Goal: Task Accomplishment & Management: Complete application form

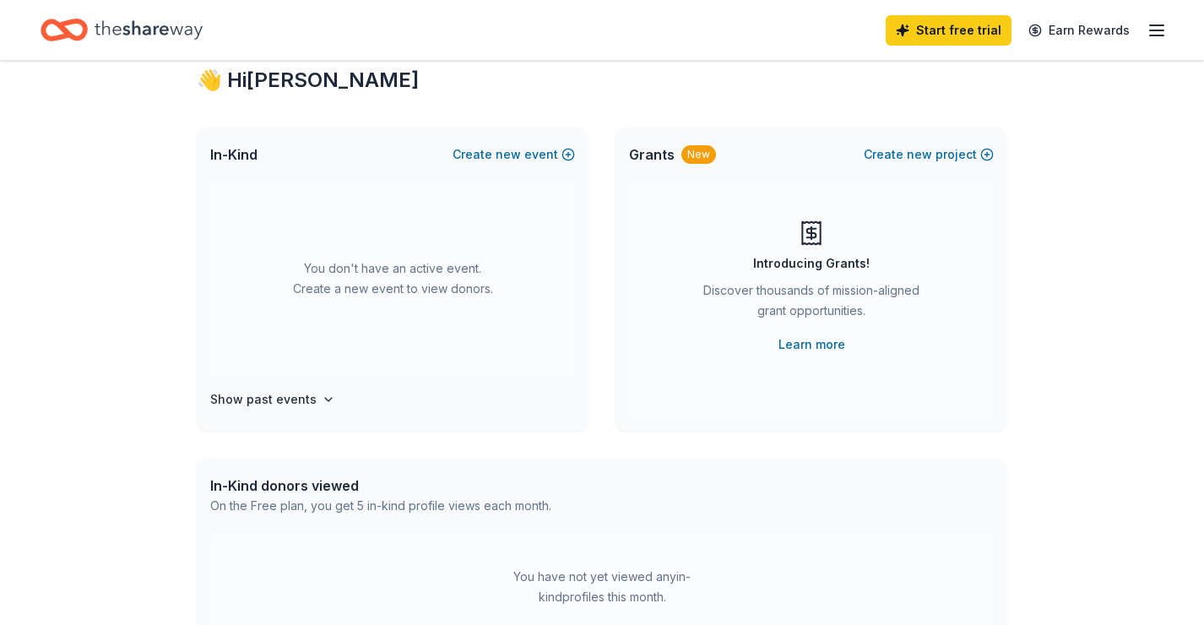
scroll to position [49, 0]
click at [567, 153] on button "Create new event" at bounding box center [514, 154] width 122 height 20
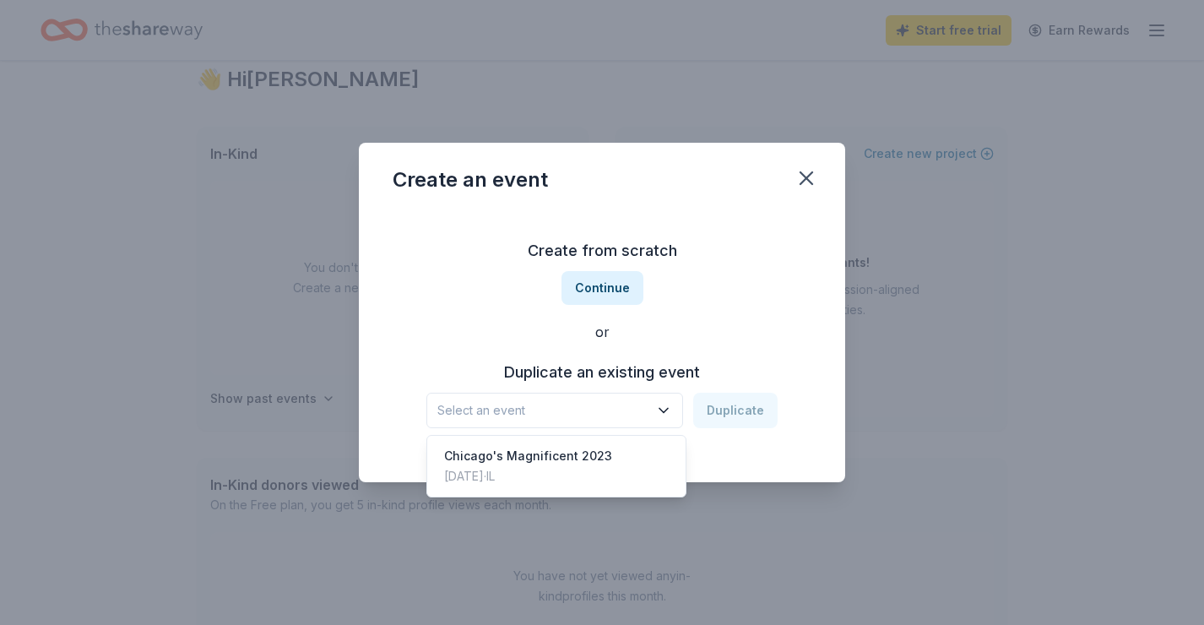
click at [666, 413] on icon "button" at bounding box center [663, 411] width 8 height 4
click at [616, 454] on div "Chicago's Magnificent 2023 Oct 14, 2023 · IL" at bounding box center [557, 466] width 252 height 54
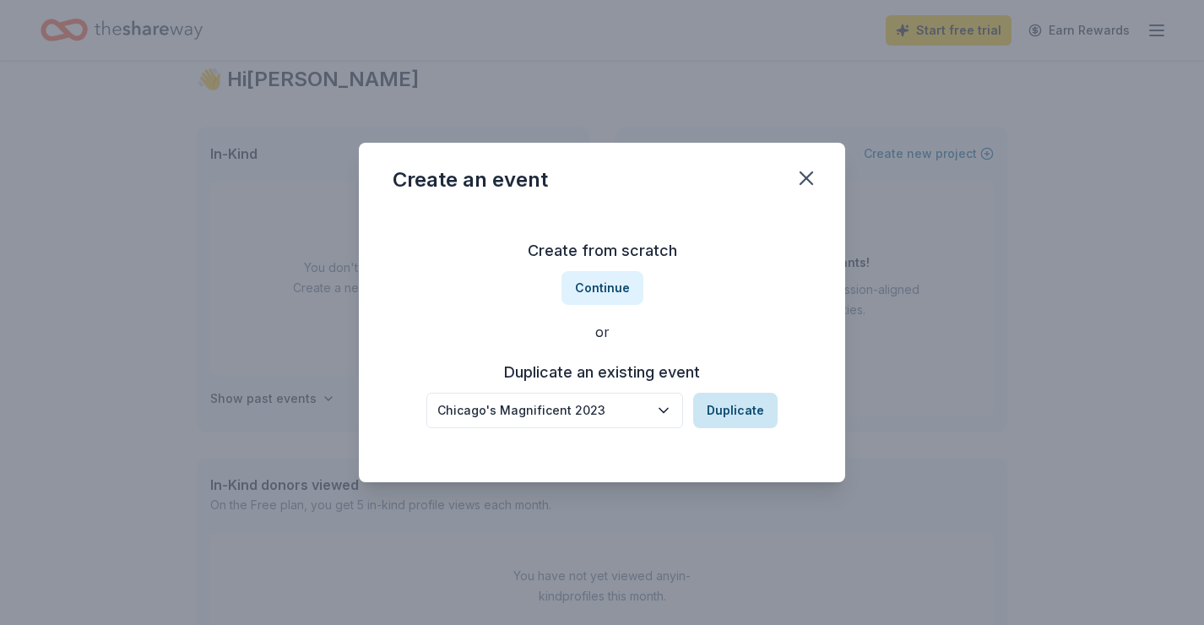
click at [745, 410] on button "Duplicate" at bounding box center [735, 410] width 84 height 35
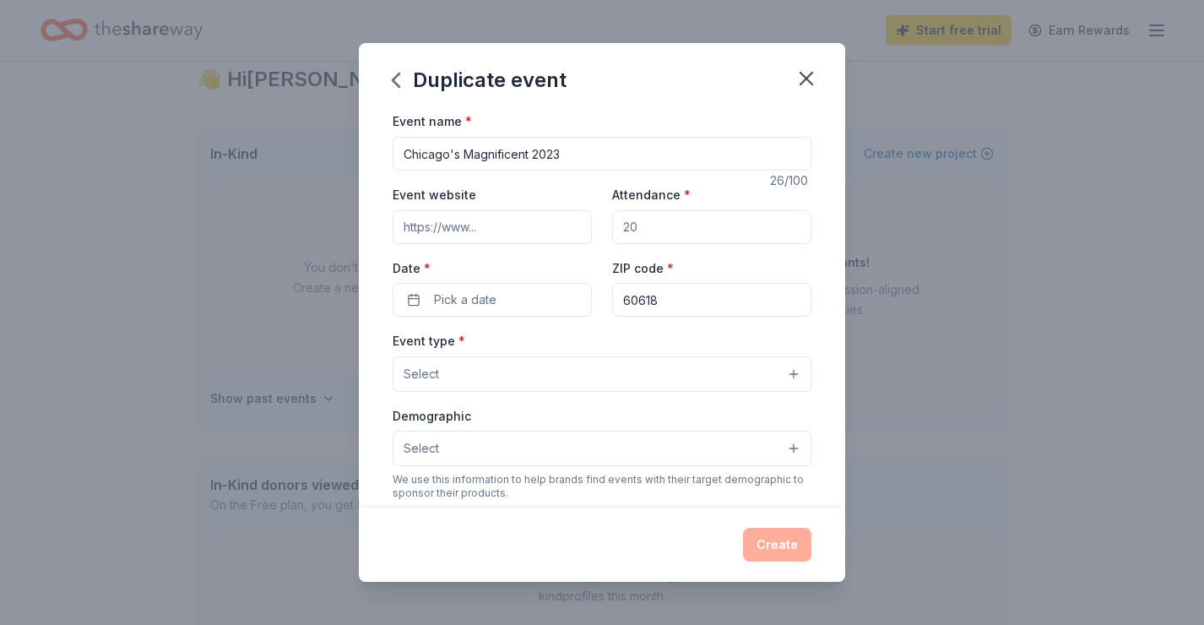
click at [562, 153] on input "Chicago's Magnificent 2023" at bounding box center [602, 154] width 419 height 34
type input "Chicago's Magnificent 2025"
click at [499, 234] on input "Event website" at bounding box center [492, 227] width 199 height 34
paste input "https://finest.cff.org/chicago"
type input "https://finest.cff.org/chicago"
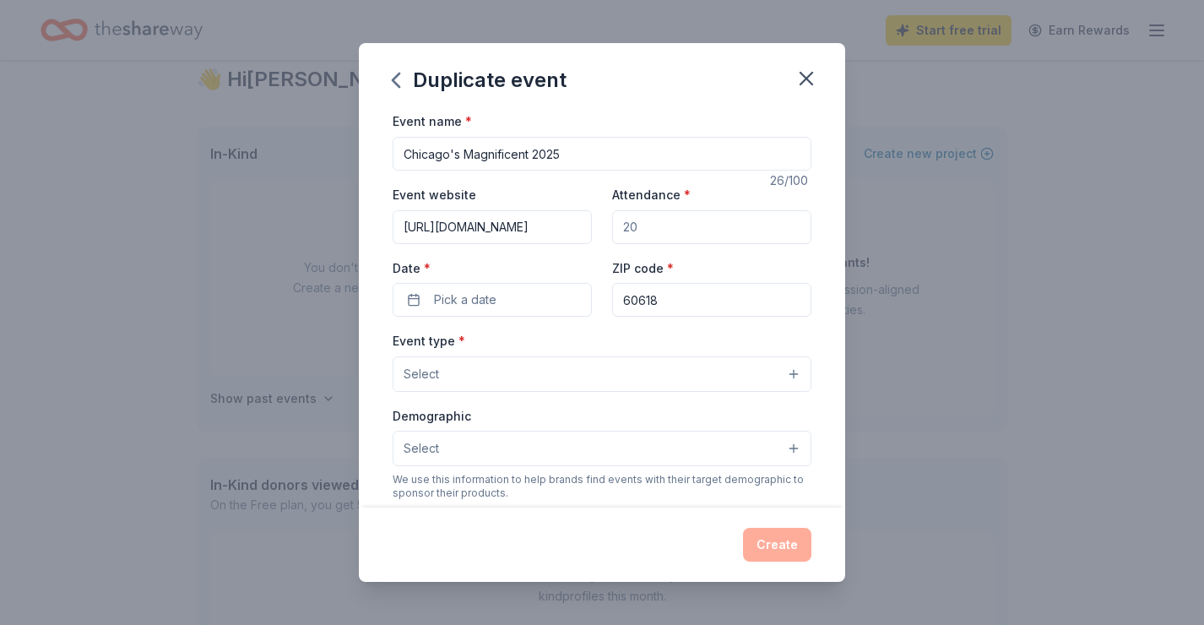
click at [653, 226] on input "Attendance *" at bounding box center [711, 227] width 199 height 34
type input "150"
click at [558, 290] on button "Pick a date" at bounding box center [492, 300] width 199 height 34
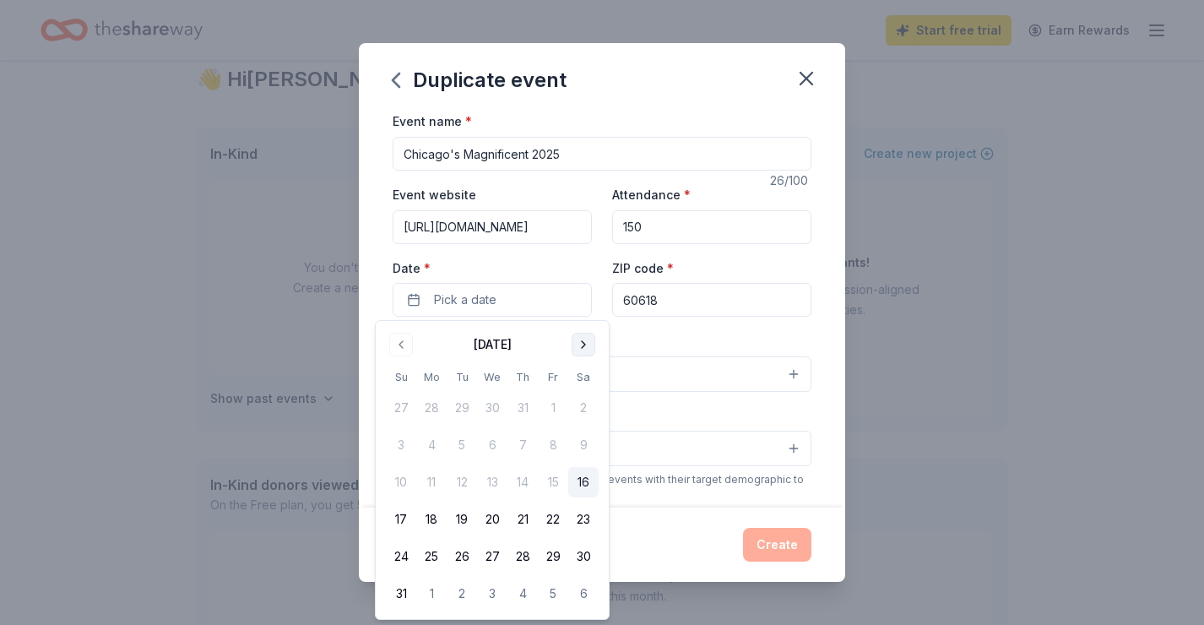
click at [583, 344] on button "Go to next month" at bounding box center [584, 345] width 24 height 24
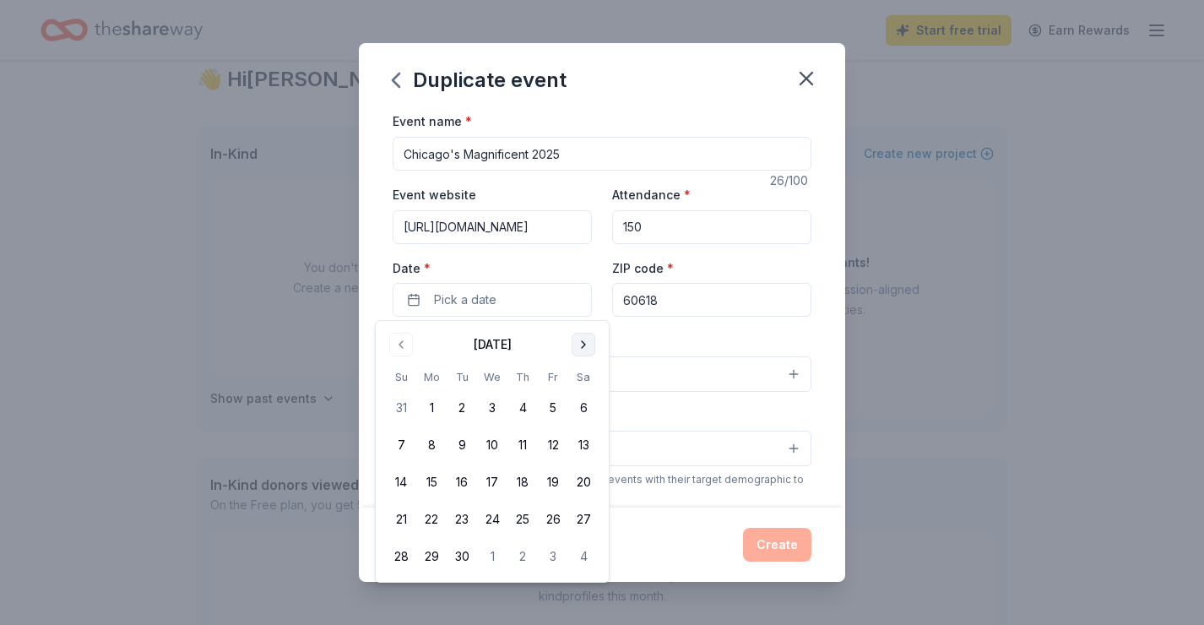
click at [583, 344] on button "Go to next month" at bounding box center [584, 345] width 24 height 24
click at [554, 470] on button "17" at bounding box center [553, 482] width 30 height 30
click at [647, 337] on div "Event type * Select" at bounding box center [602, 361] width 419 height 62
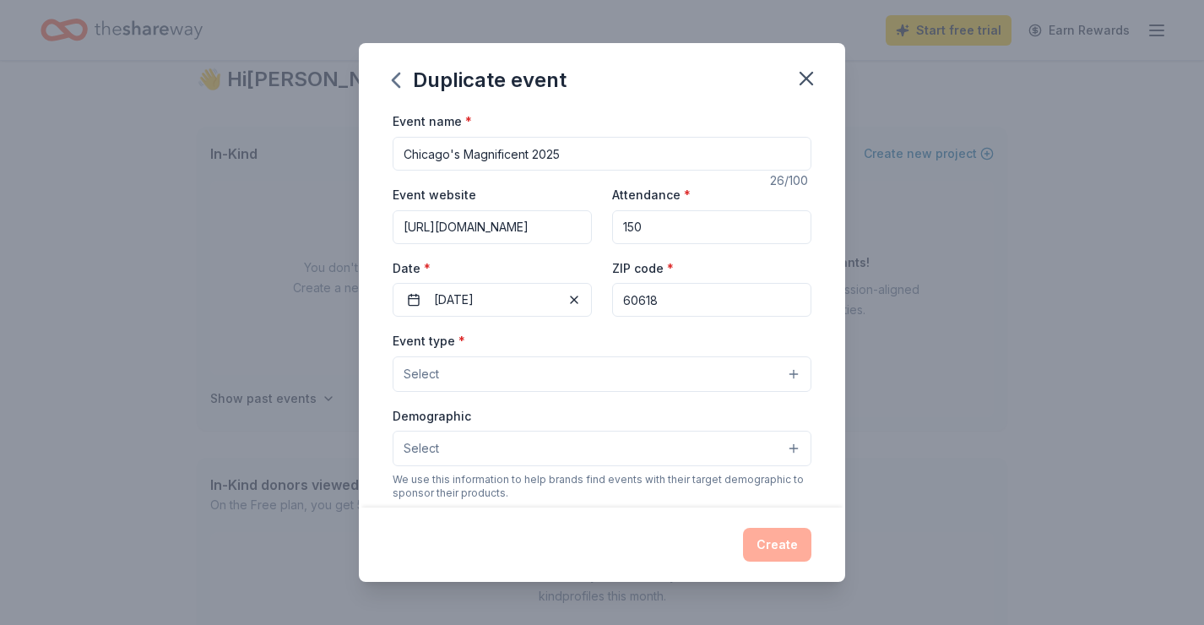
click at [619, 375] on button "Select" at bounding box center [602, 373] width 419 height 35
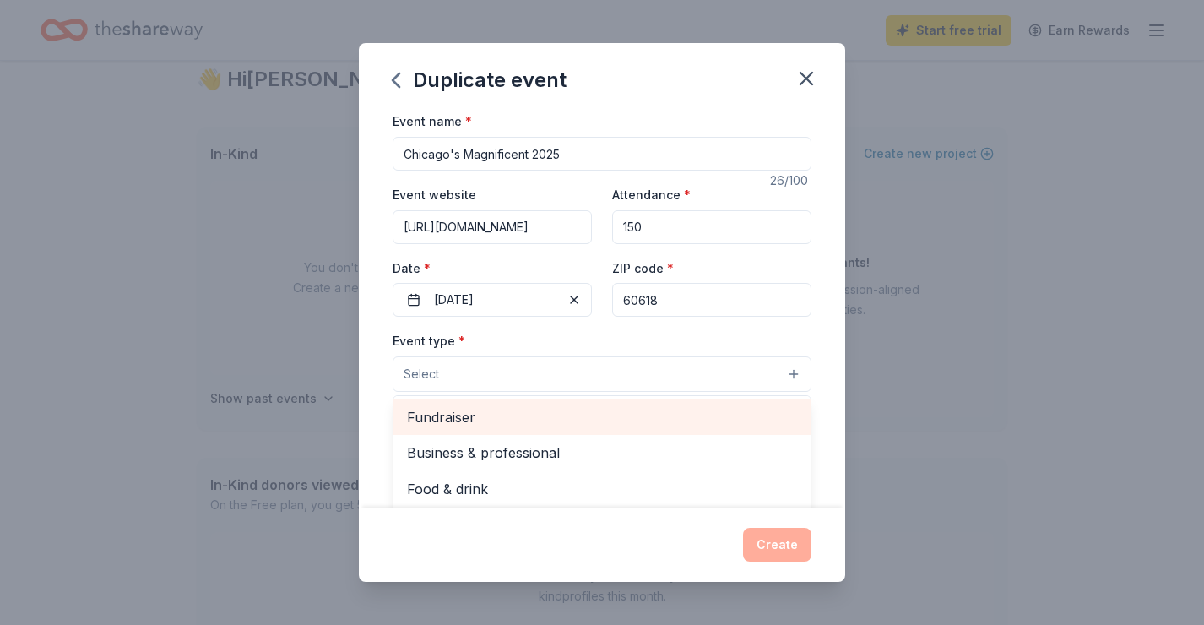
click at [525, 420] on span "Fundraiser" at bounding box center [602, 417] width 390 height 22
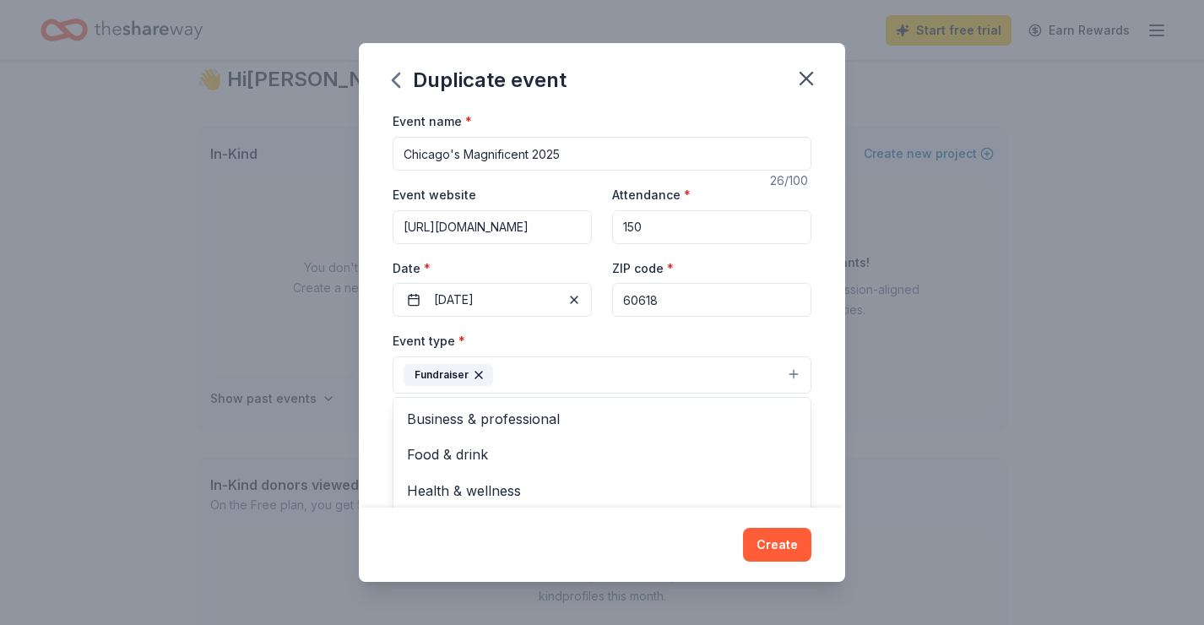
click at [623, 340] on div "Event type * Fundraiser Business & professional Food & drink Health & wellness …" at bounding box center [602, 361] width 419 height 63
click at [796, 450] on button "Select" at bounding box center [602, 449] width 419 height 35
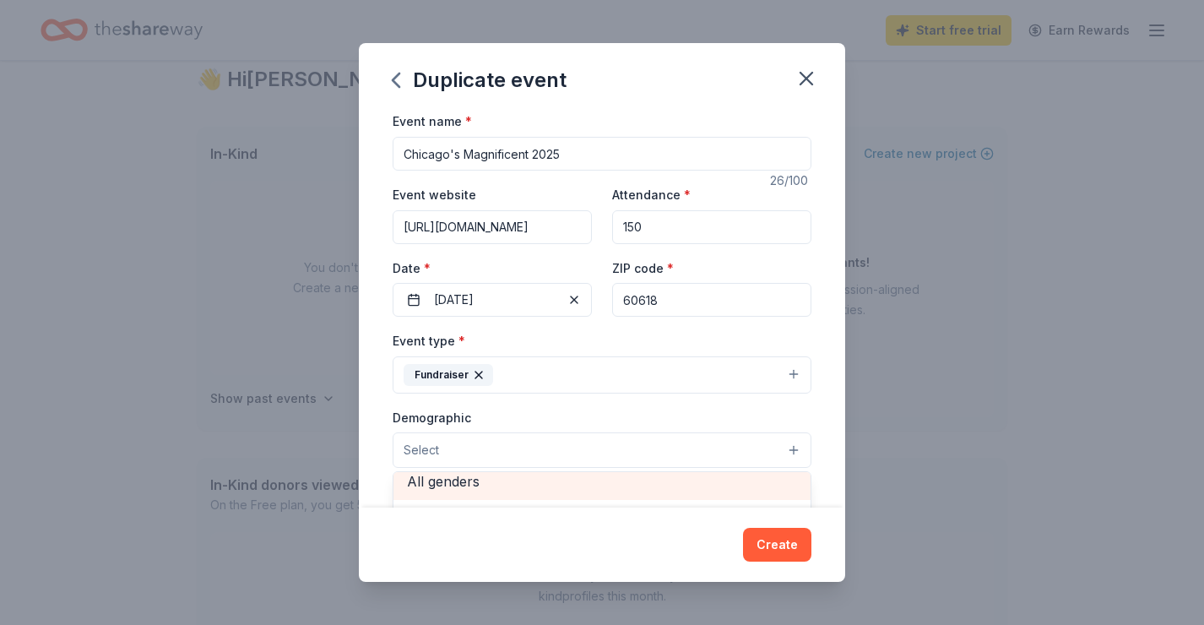
scroll to position [3, 0]
click at [676, 483] on span "All genders" at bounding box center [602, 489] width 390 height 22
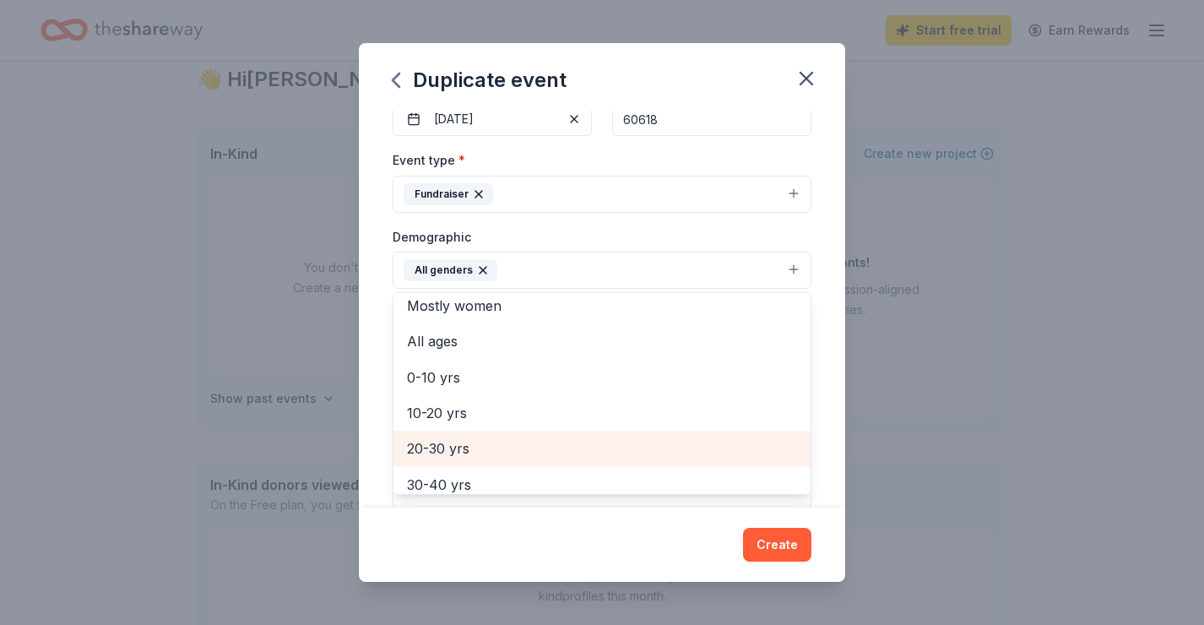
scroll to position [44, 0]
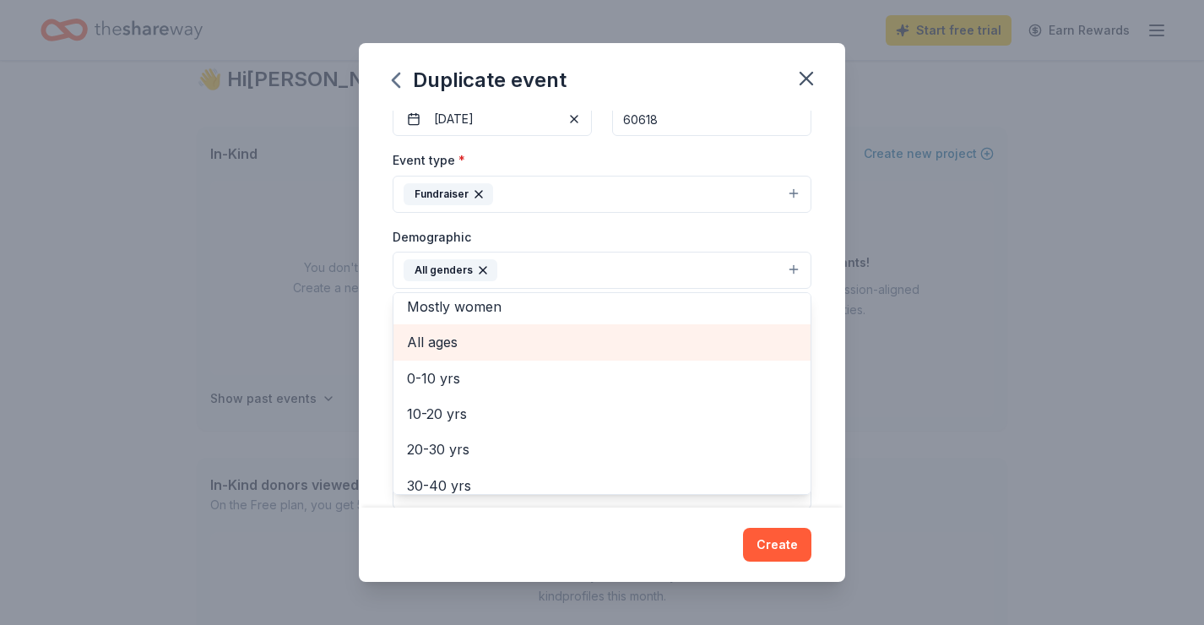
click at [444, 341] on span "All ages" at bounding box center [602, 342] width 390 height 22
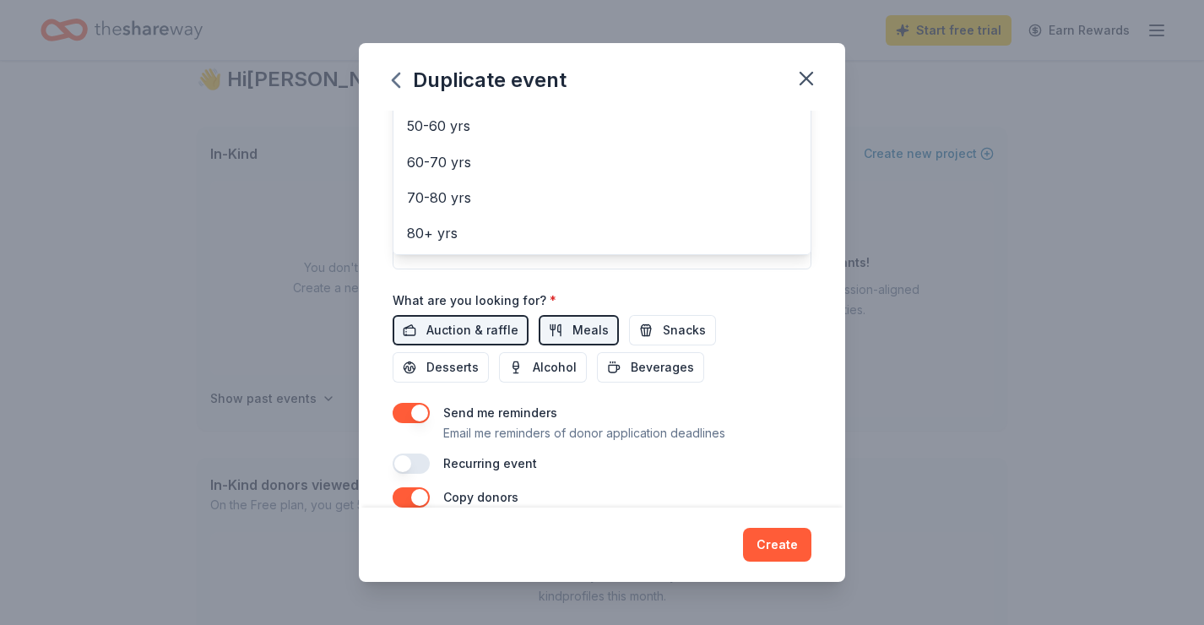
scroll to position [422, 0]
click at [485, 324] on div "Event name * Chicago's Magnificent 2025 26 /100 Event website https://finest.cf…" at bounding box center [602, 79] width 419 height 783
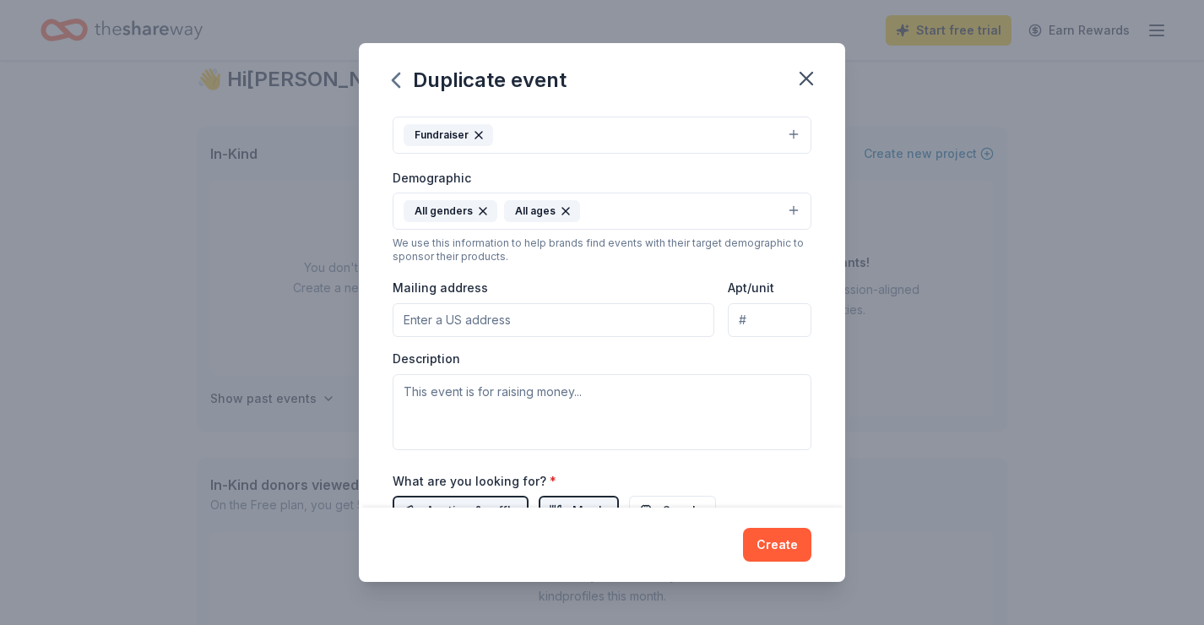
scroll to position [243, 0]
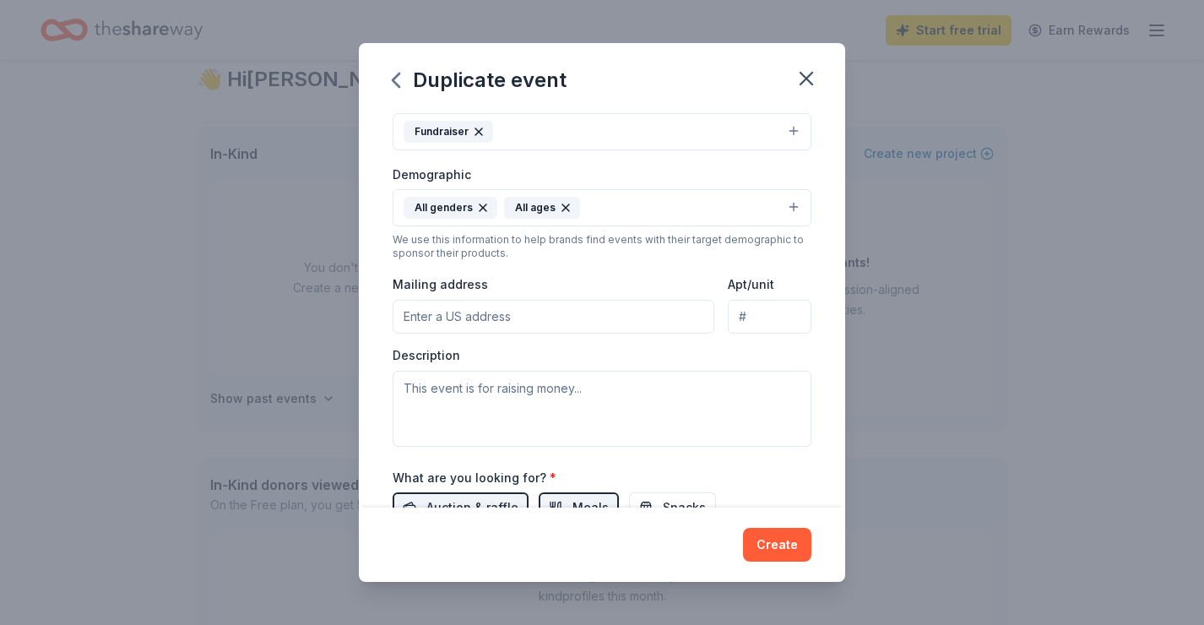
click at [535, 317] on input "Mailing address" at bounding box center [554, 317] width 322 height 34
click at [544, 278] on div "Mailing address" at bounding box center [554, 304] width 322 height 60
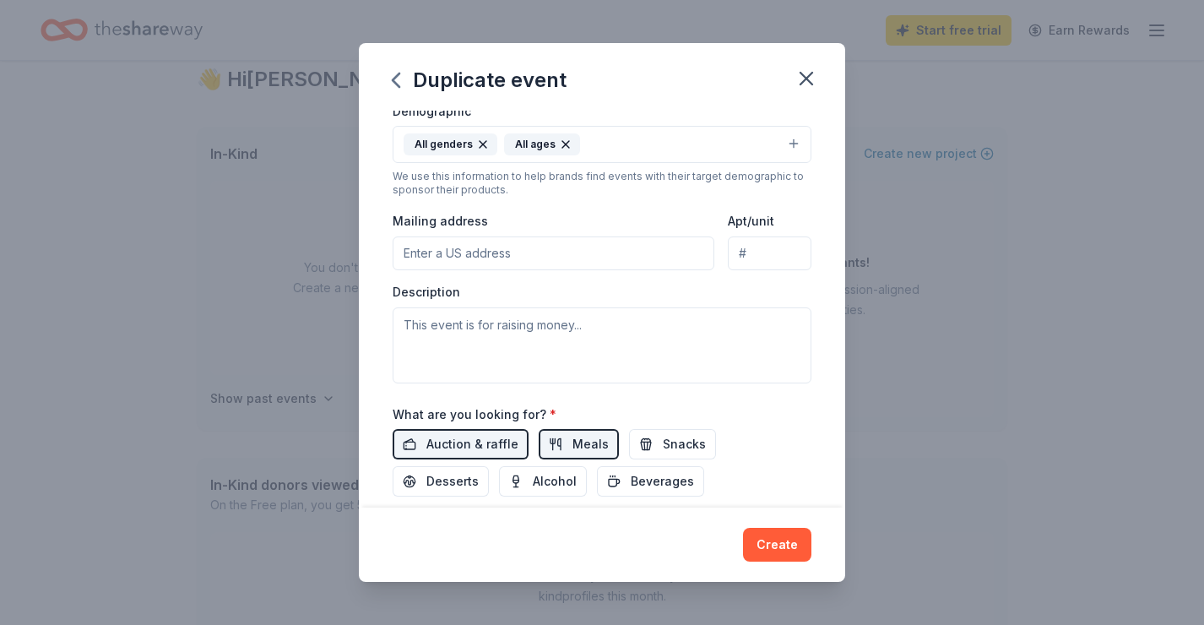
scroll to position [304, 0]
click at [472, 252] on input "Mailing address" at bounding box center [554, 256] width 322 height 34
paste input "200 N LaSalle St. STE 2300 Chicago IL 60601-1023"
type input "200 N LaSalle St. STE 2300 Chicago IL 60601-1023"
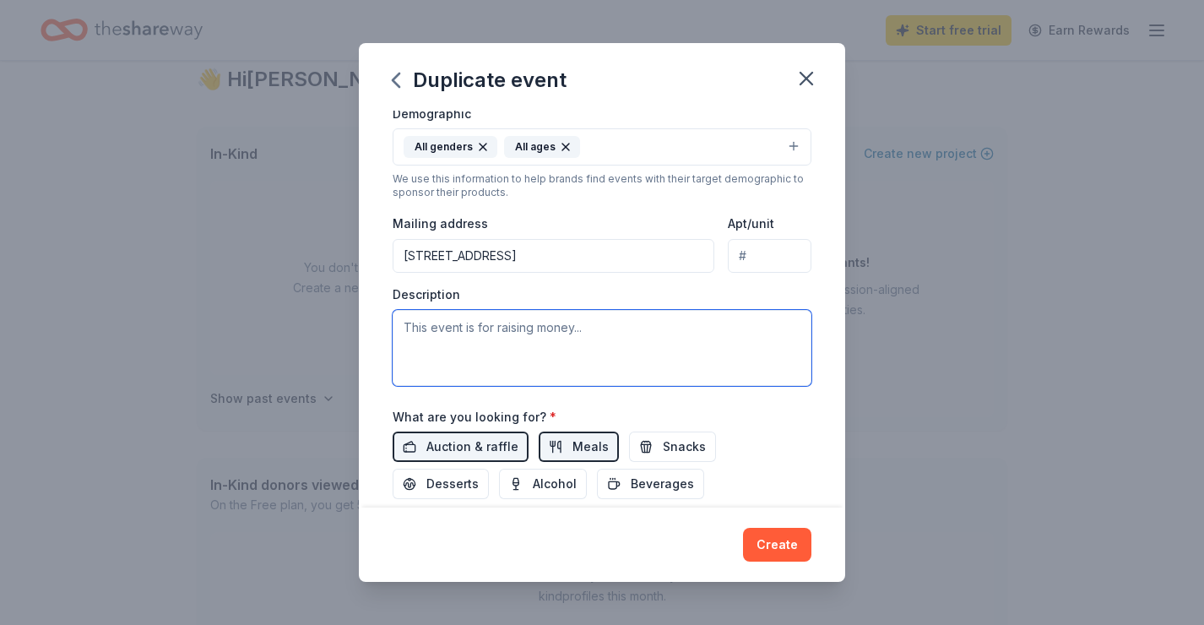
click at [621, 333] on textarea at bounding box center [602, 348] width 419 height 76
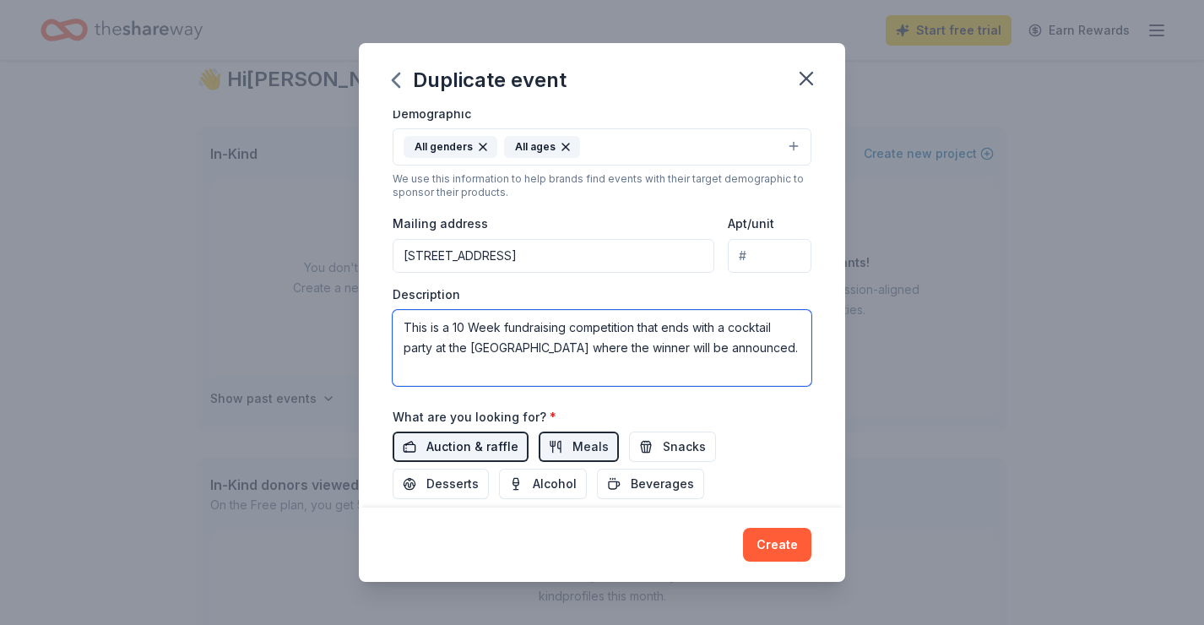
type textarea "This is a 10 Week fundraising competition that ends with a cocktail party at th…"
click at [464, 439] on span "Auction & raffle" at bounding box center [472, 446] width 92 height 20
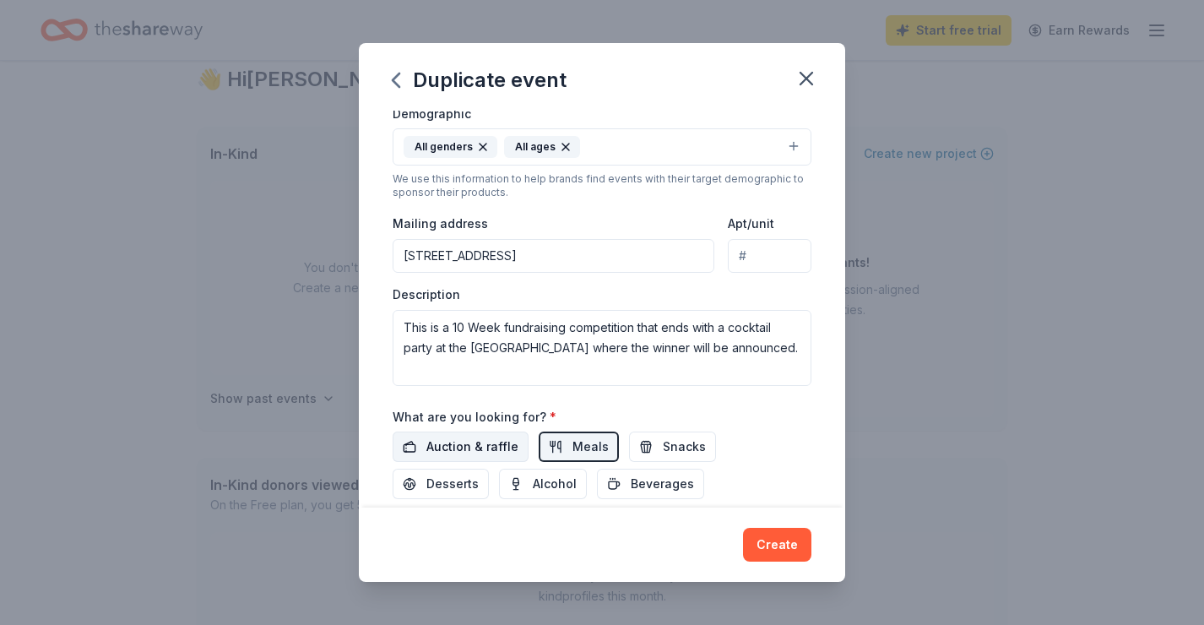
click at [464, 439] on span "Auction & raffle" at bounding box center [472, 446] width 92 height 20
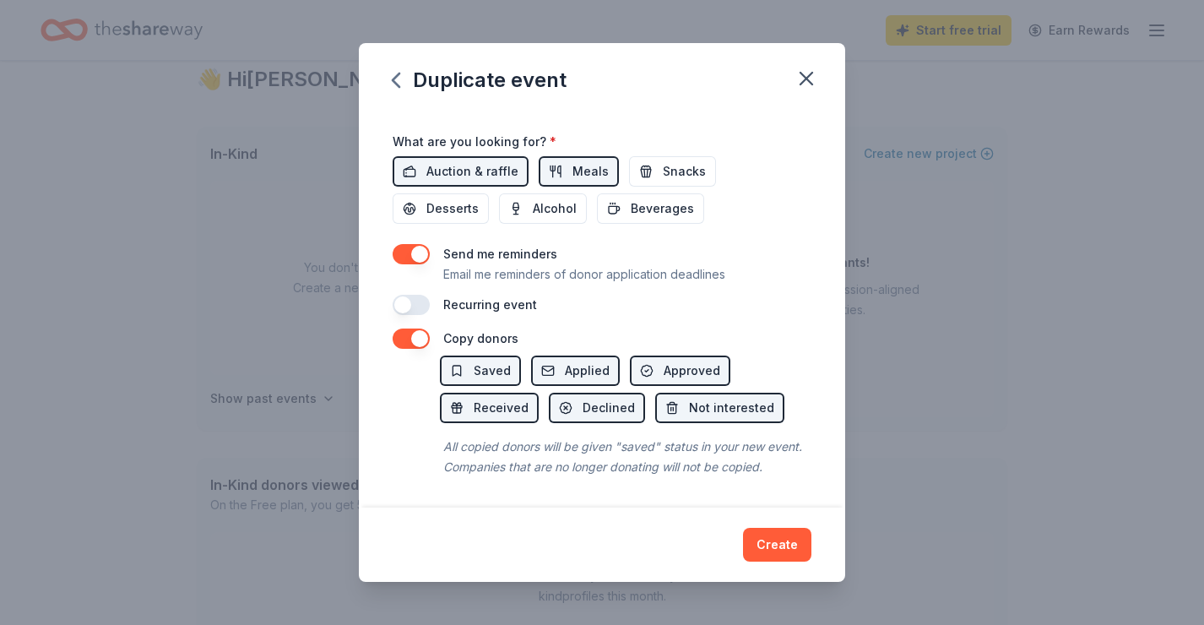
scroll to position [577, 0]
click at [404, 306] on button "button" at bounding box center [411, 306] width 37 height 20
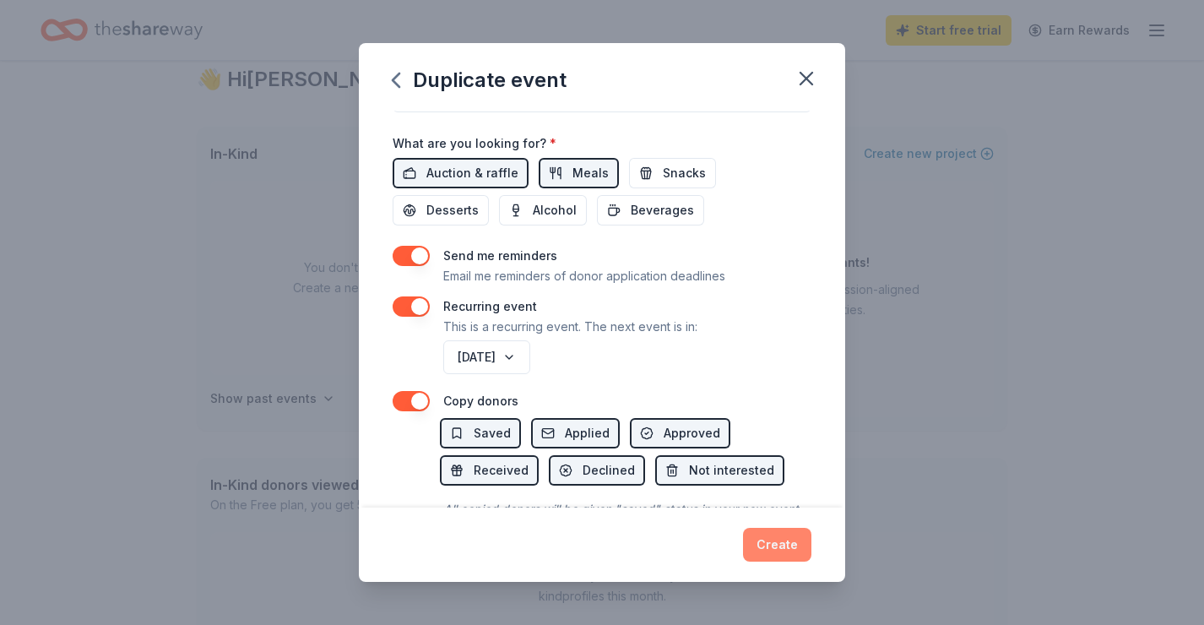
click at [785, 540] on button "Create" at bounding box center [777, 545] width 68 height 34
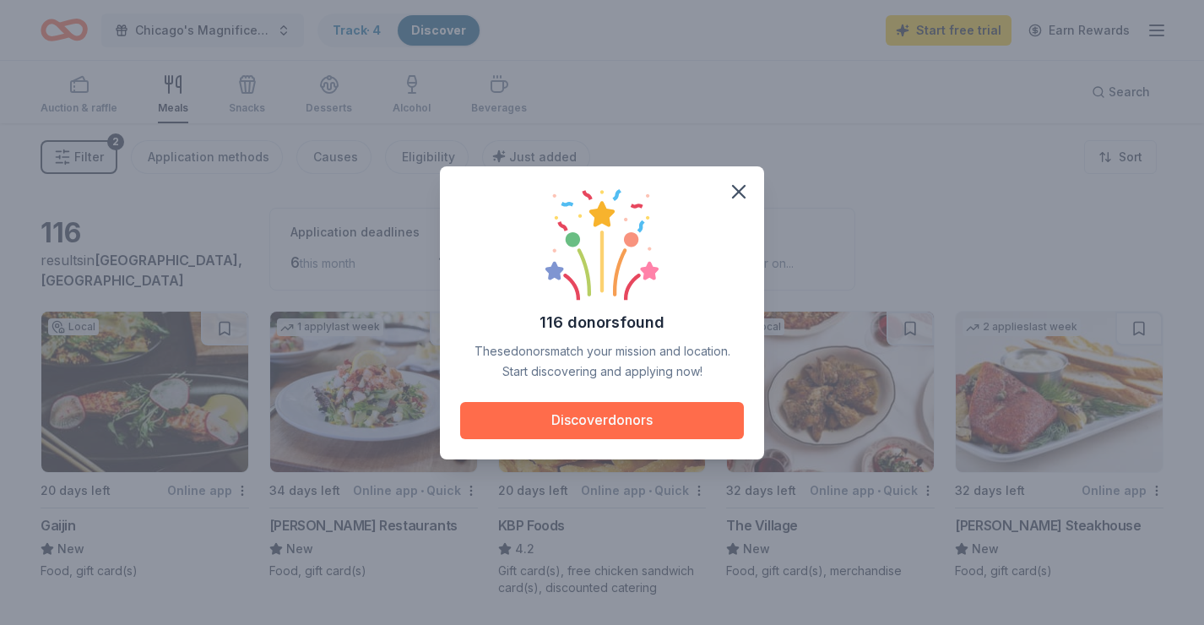
click at [602, 413] on button "Discover donors" at bounding box center [602, 420] width 284 height 37
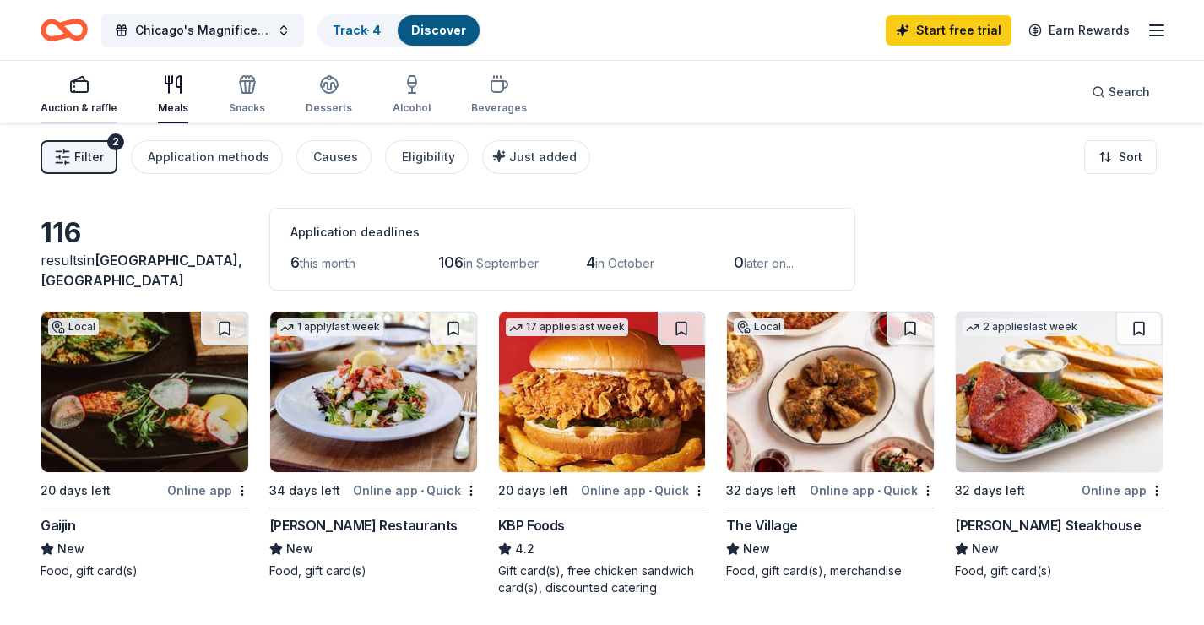
click at [75, 85] on icon "button" at bounding box center [79, 84] width 20 height 20
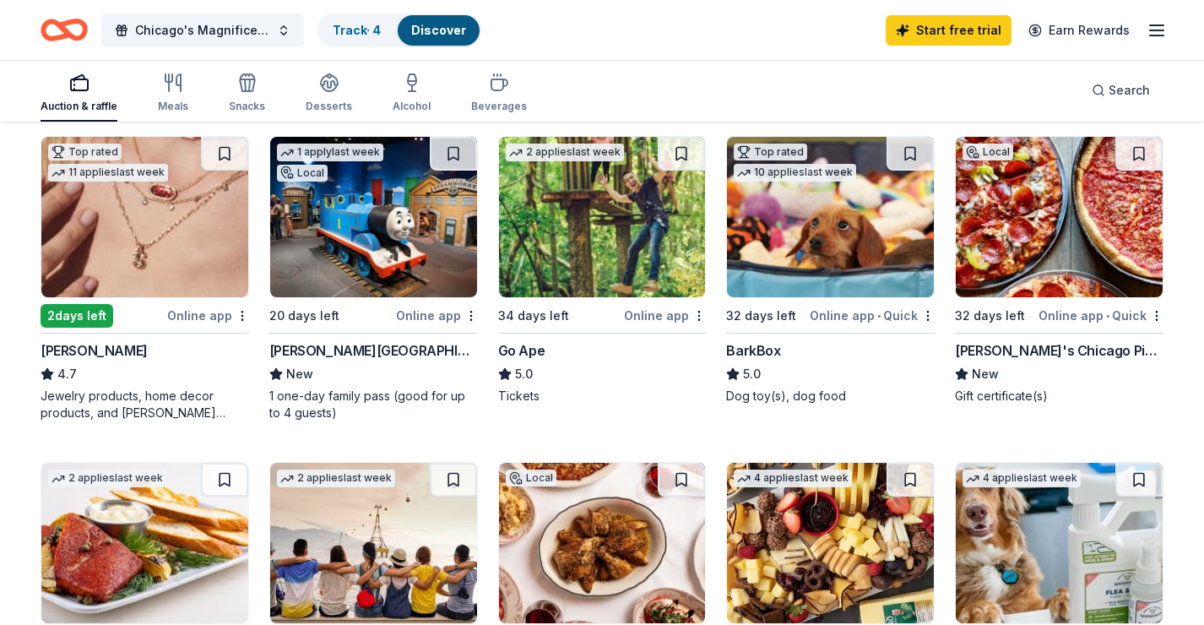
scroll to position [496, 0]
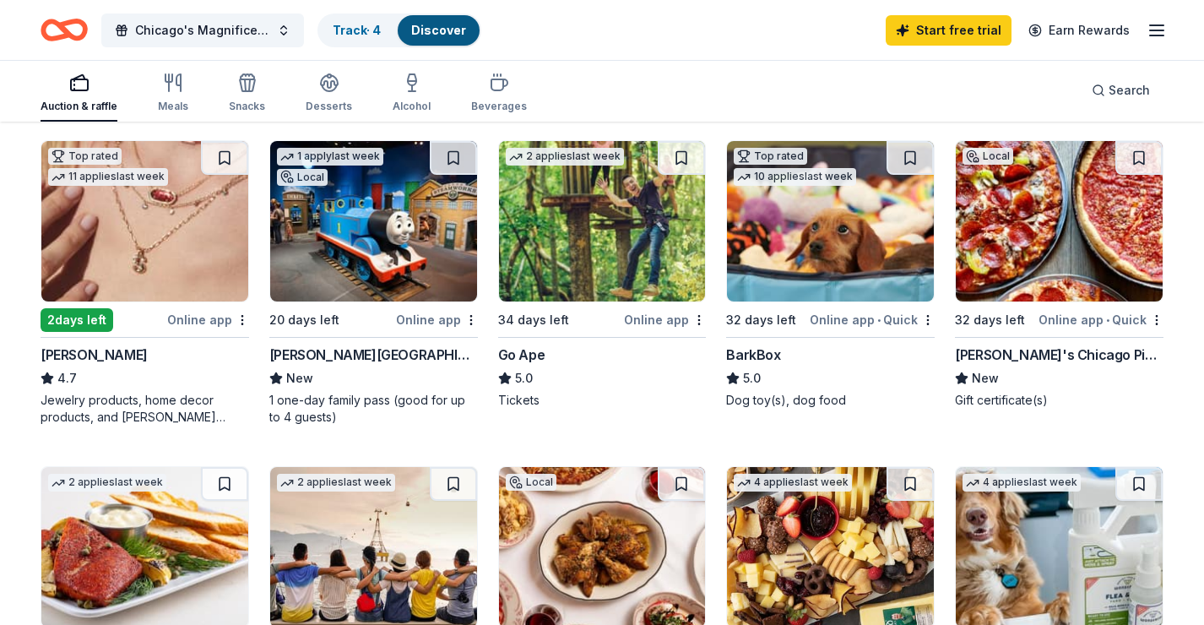
click at [753, 353] on div "BarkBox" at bounding box center [753, 354] width 54 height 20
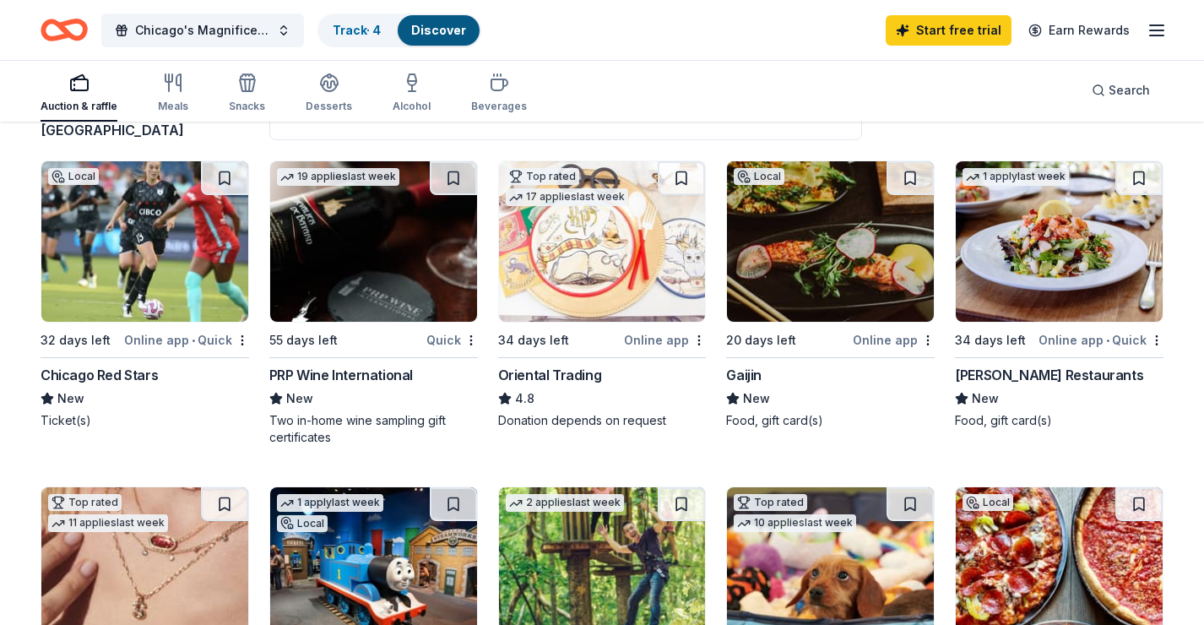
scroll to position [153, 0]
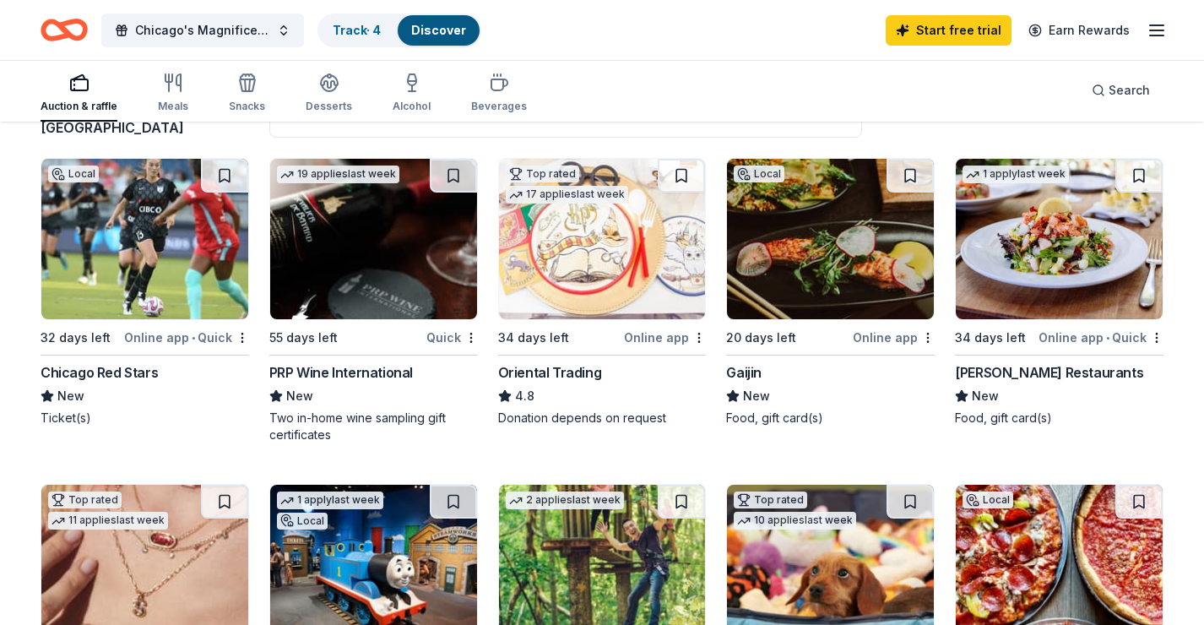
click at [1076, 335] on div "Online app • Quick" at bounding box center [1100, 337] width 125 height 21
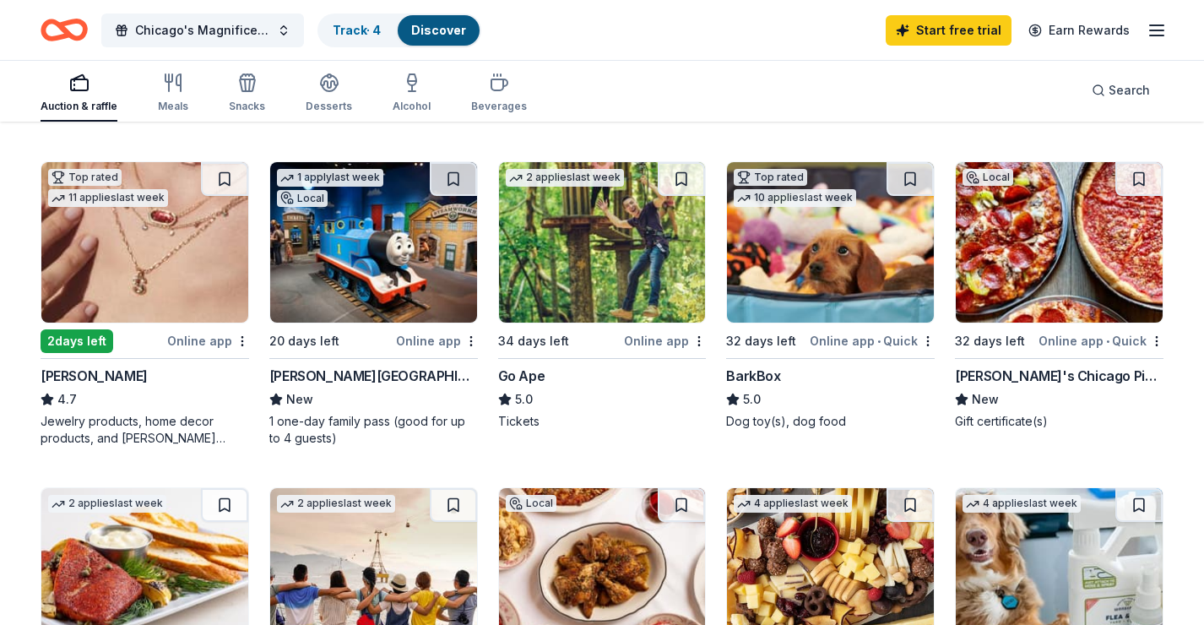
scroll to position [474, 0]
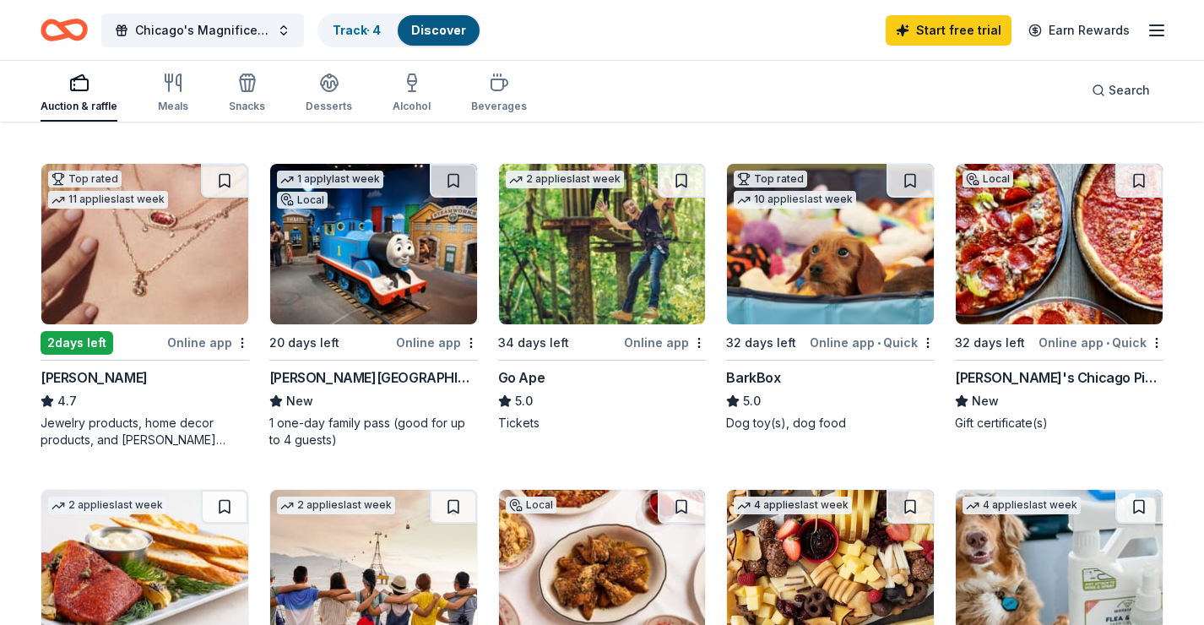
click at [1027, 377] on div "Georgio's Chicago Pizzeria & Pub" at bounding box center [1059, 377] width 209 height 20
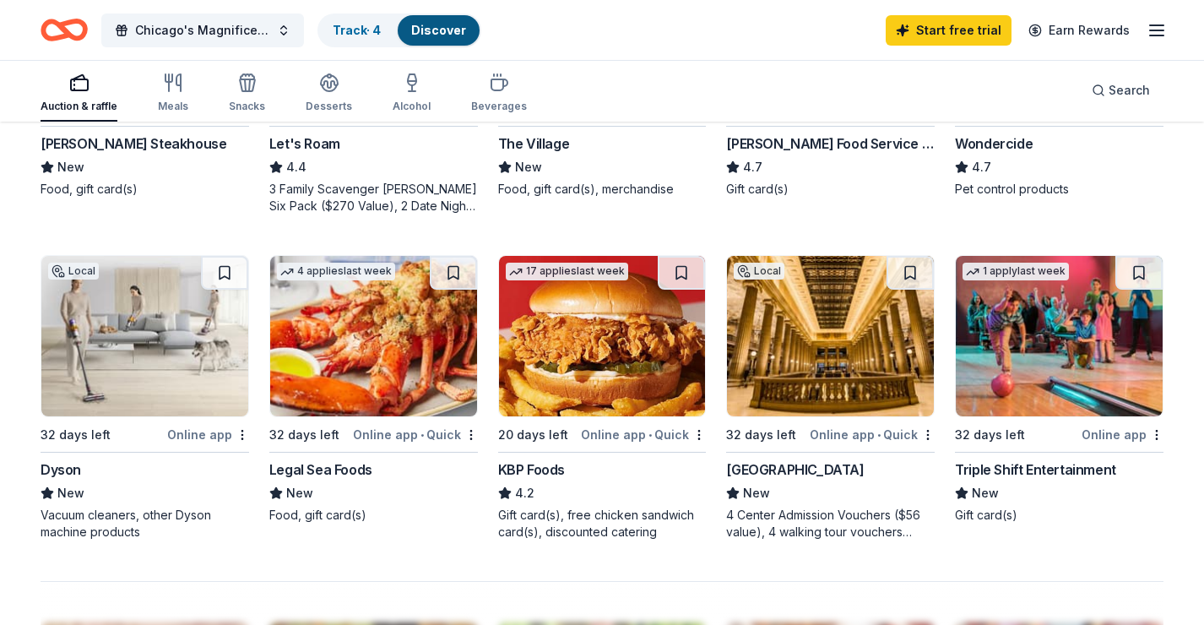
scroll to position [1029, 0]
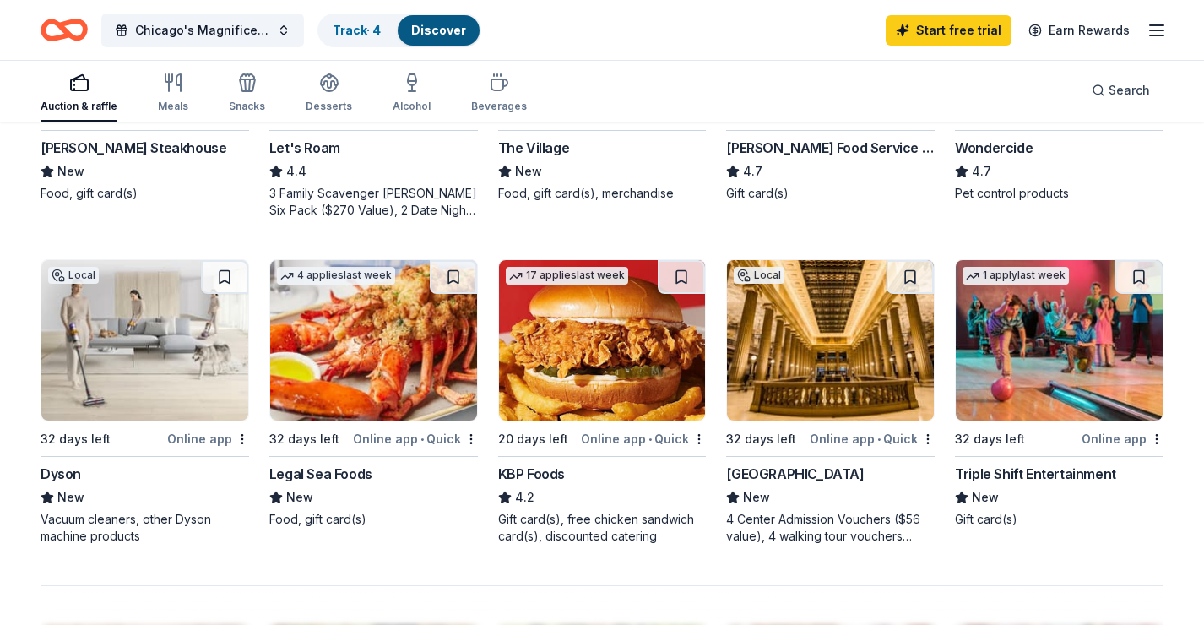
click at [193, 438] on div "Online app" at bounding box center [208, 438] width 82 height 21
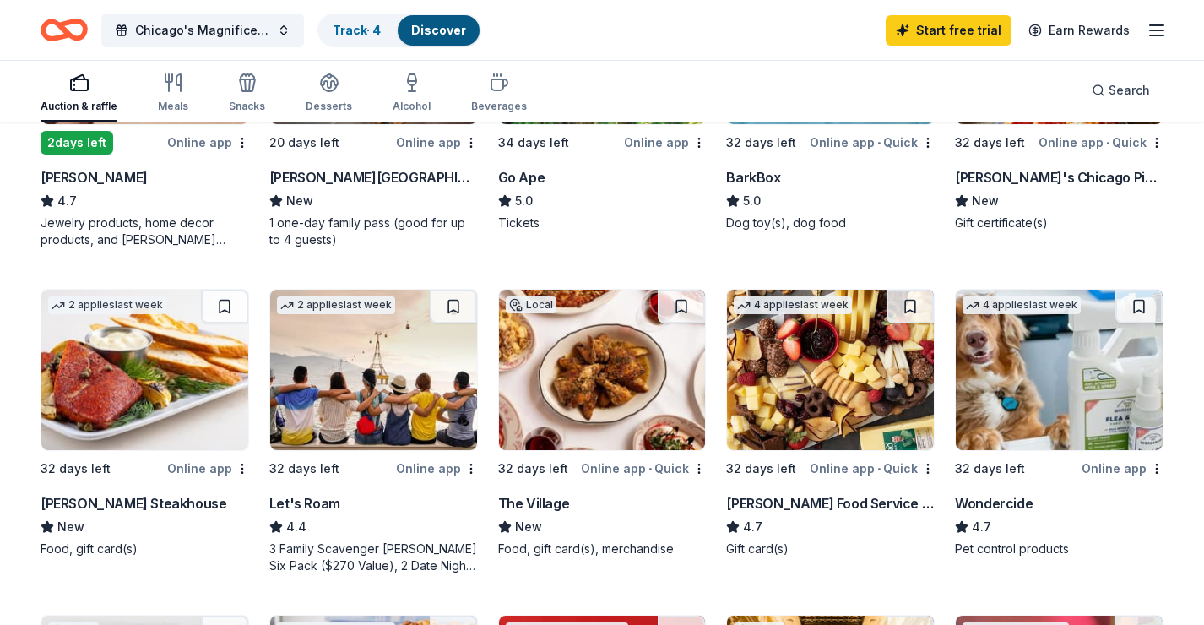
scroll to position [673, 0]
click at [214, 470] on div "Online app" at bounding box center [208, 468] width 82 height 21
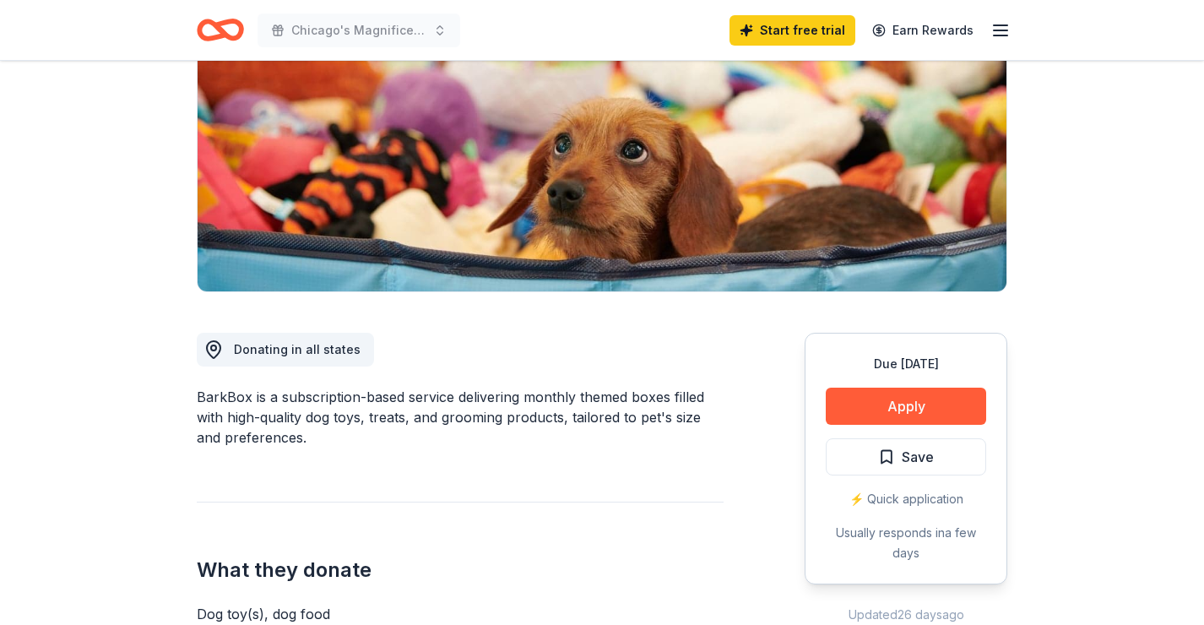
scroll to position [177, 0]
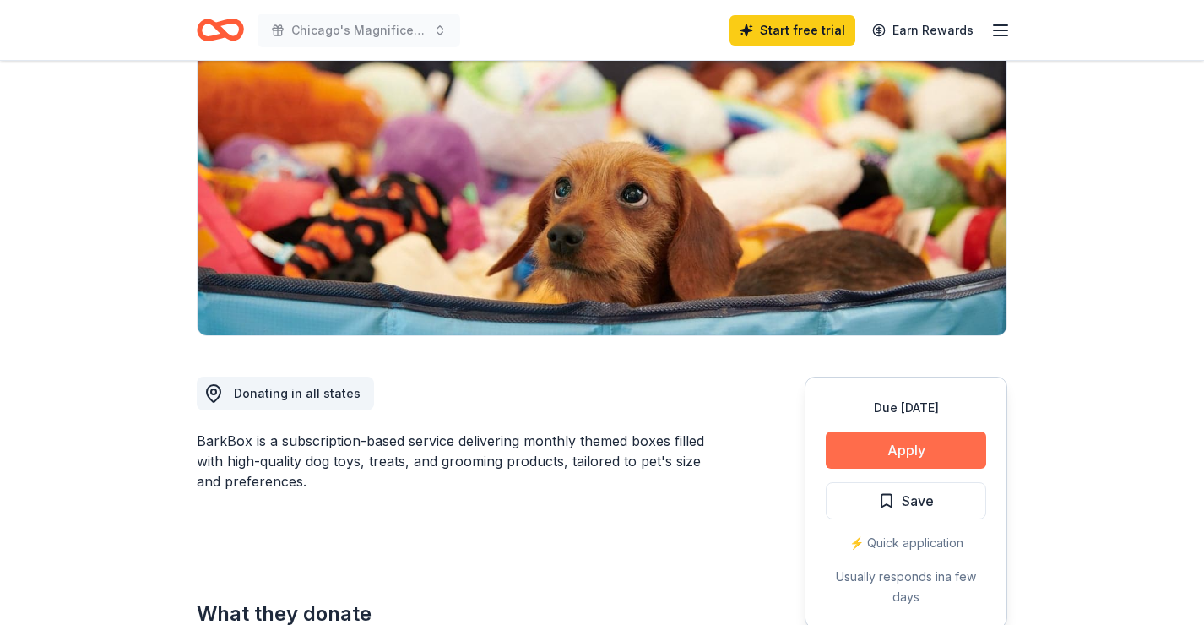
click at [885, 452] on button "Apply" at bounding box center [906, 449] width 160 height 37
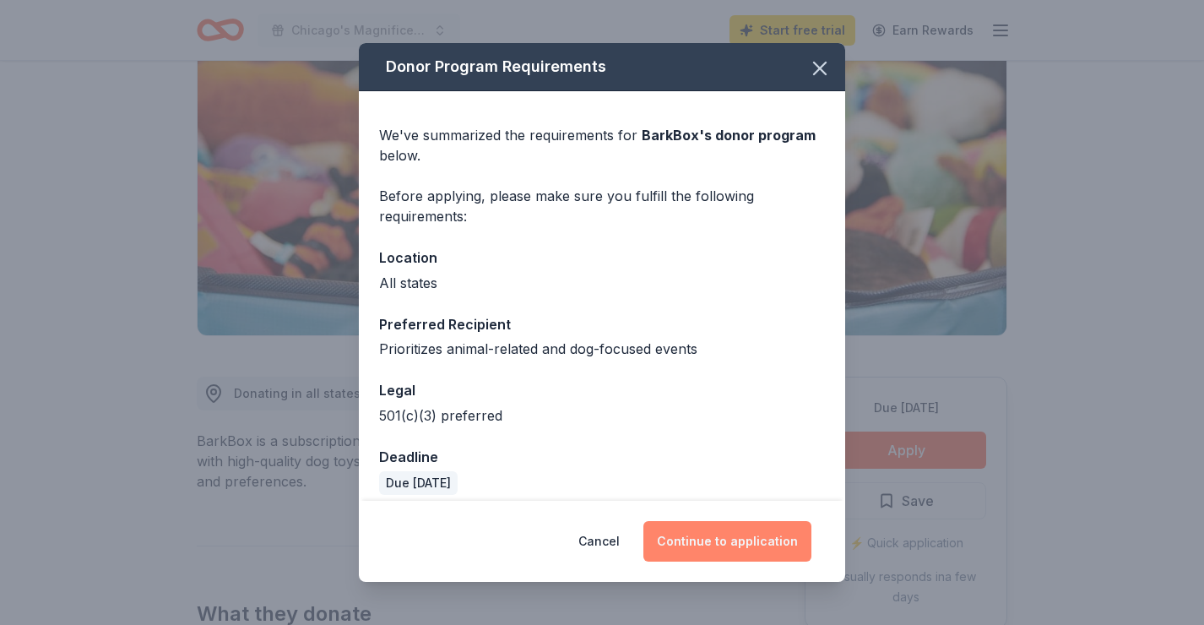
click at [728, 542] on button "Continue to application" at bounding box center [727, 541] width 168 height 41
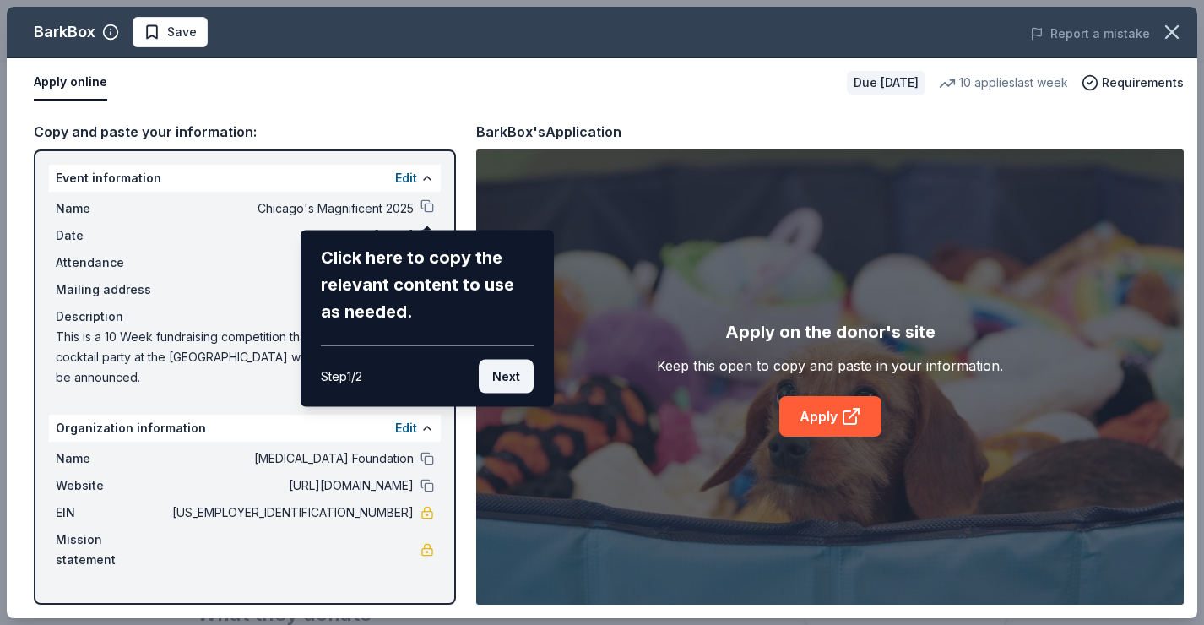
click at [502, 371] on button "Next" at bounding box center [506, 377] width 55 height 34
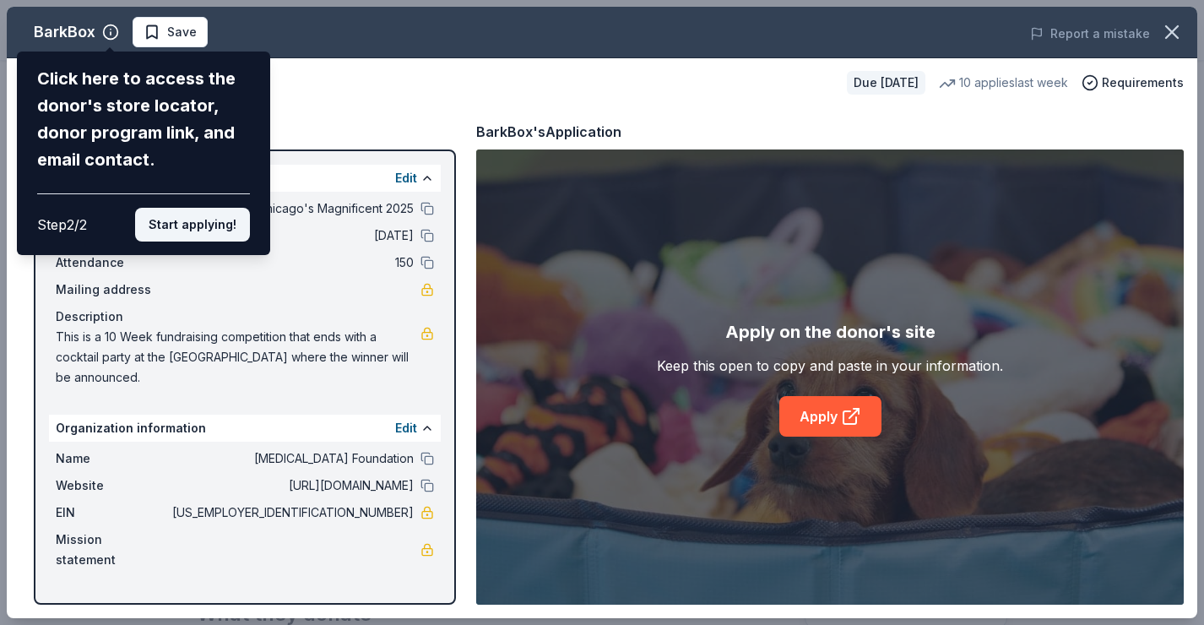
click at [209, 225] on button "Start applying!" at bounding box center [192, 225] width 115 height 34
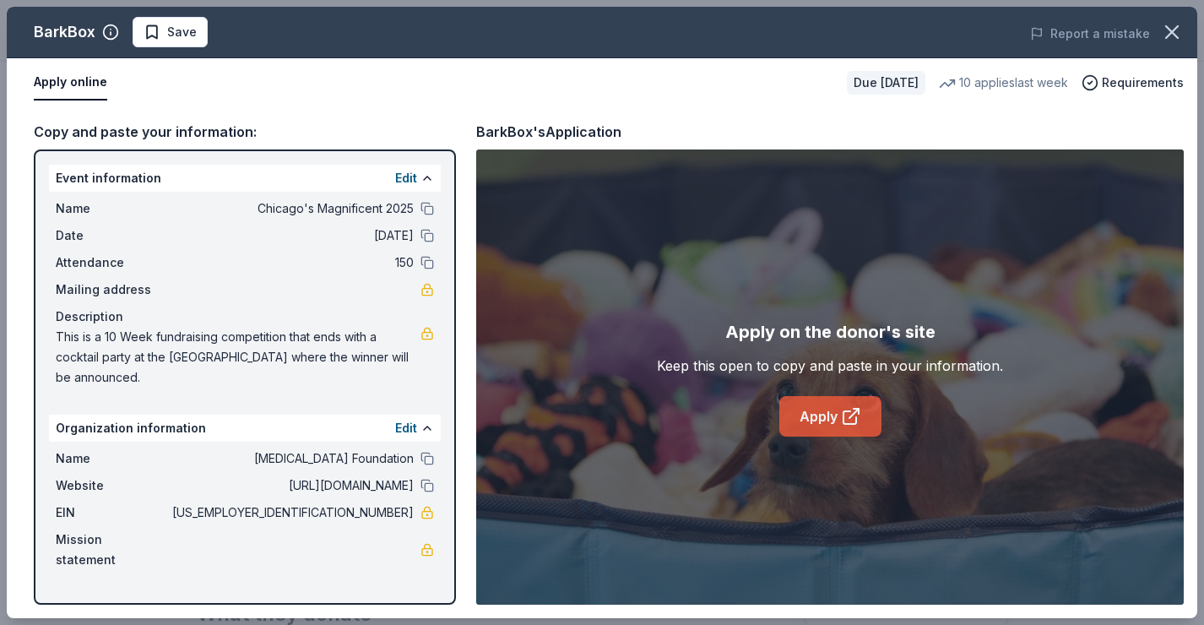
click at [821, 418] on link "Apply" at bounding box center [830, 416] width 102 height 41
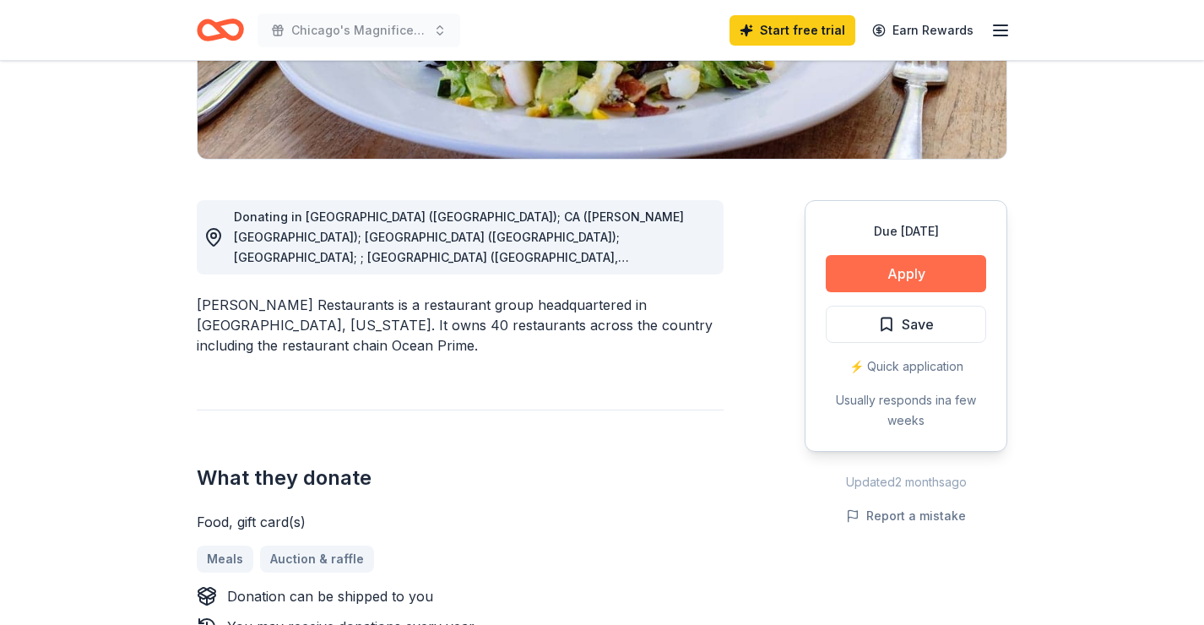
scroll to position [358, 0]
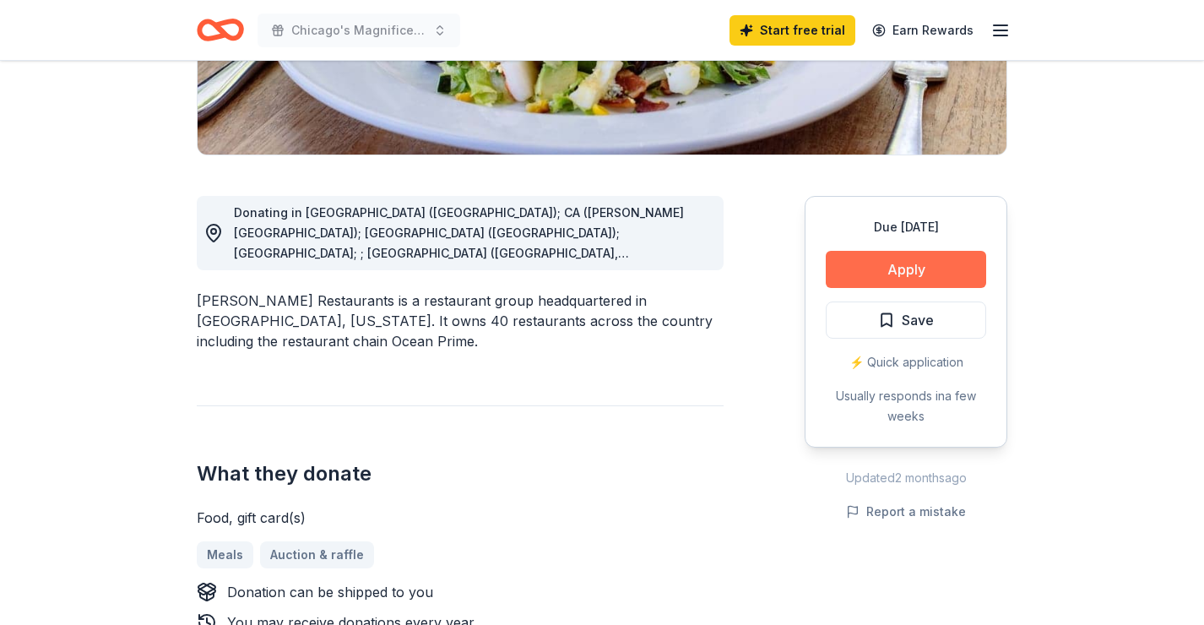
click at [881, 268] on button "Apply" at bounding box center [906, 269] width 160 height 37
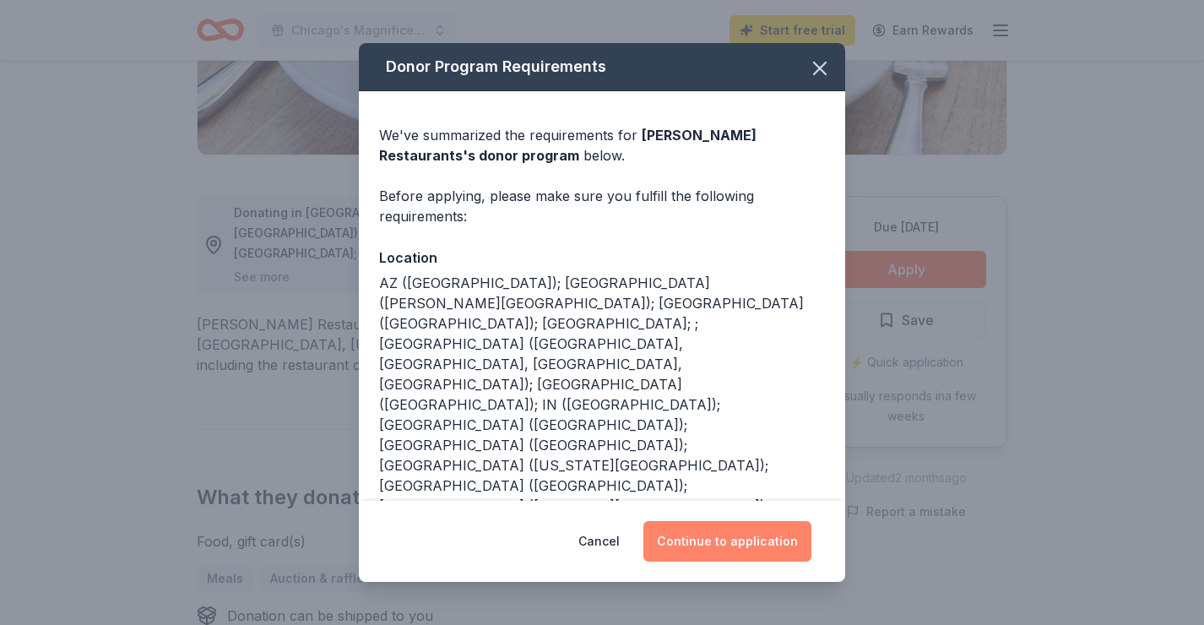
click at [715, 545] on button "Continue to application" at bounding box center [727, 541] width 168 height 41
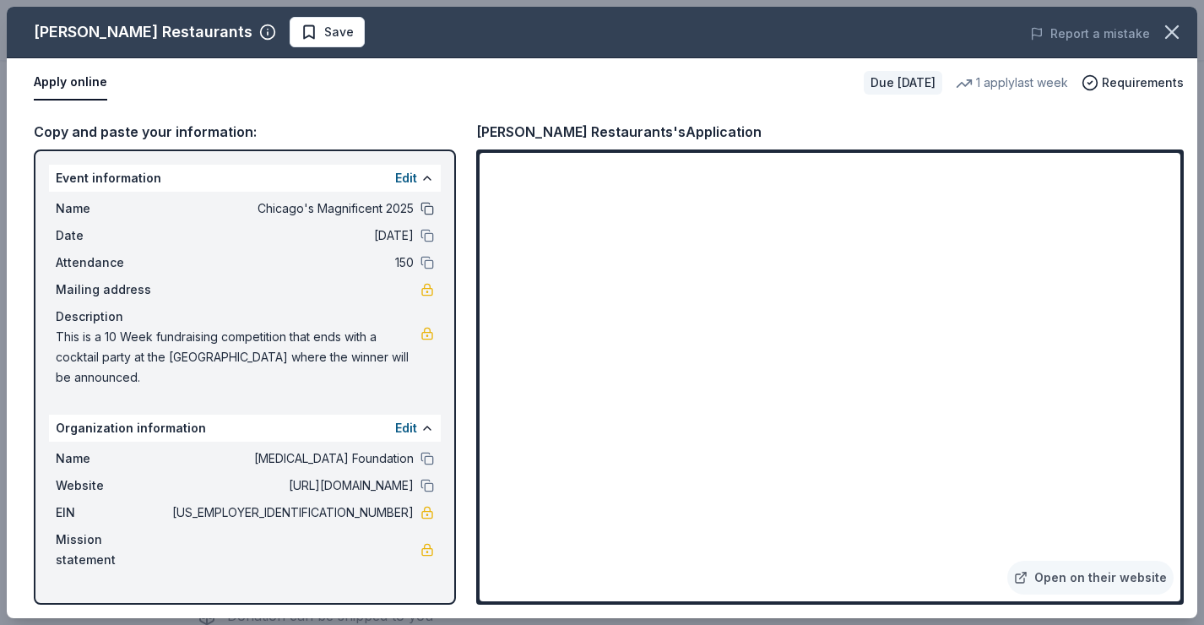
click at [426, 209] on button at bounding box center [427, 209] width 14 height 14
click at [431, 457] on button at bounding box center [427, 459] width 14 height 14
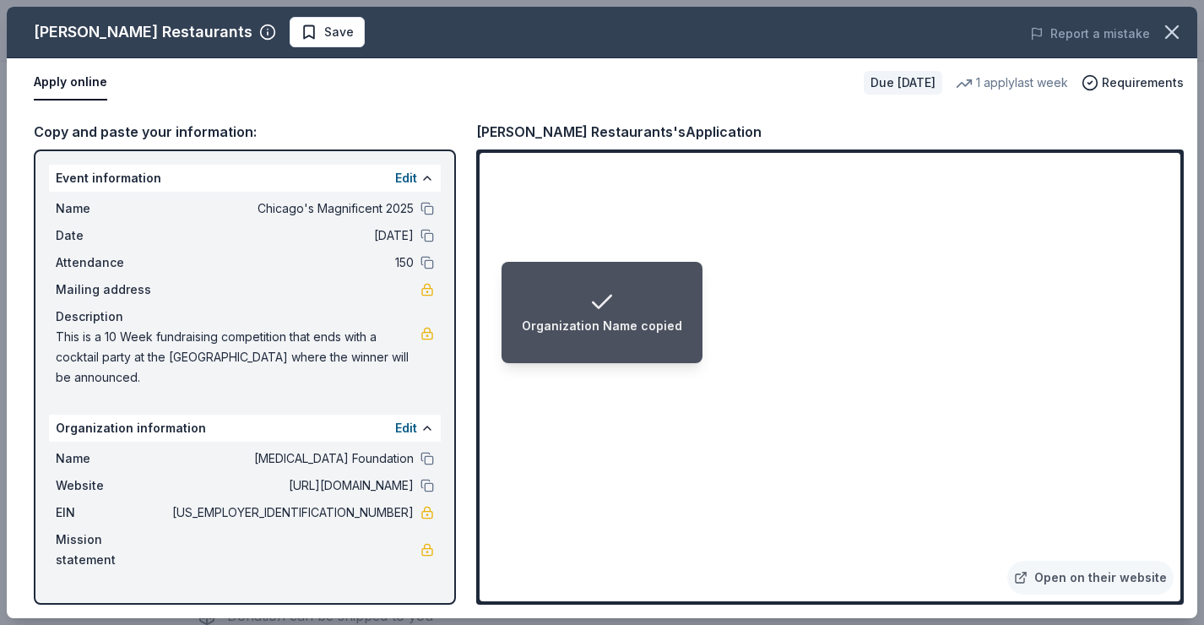
click at [422, 198] on div "Name Chicago's Magnificent 2025 Date 10/17/25 Attendance 150 Mailing address De…" at bounding box center [245, 293] width 392 height 203
click at [427, 210] on button at bounding box center [427, 209] width 14 height 14
click at [429, 457] on button at bounding box center [427, 459] width 14 height 14
click at [661, 334] on div "Organization Name copied" at bounding box center [602, 326] width 160 height 20
click at [660, 333] on div "Organization Name copied" at bounding box center [602, 326] width 160 height 20
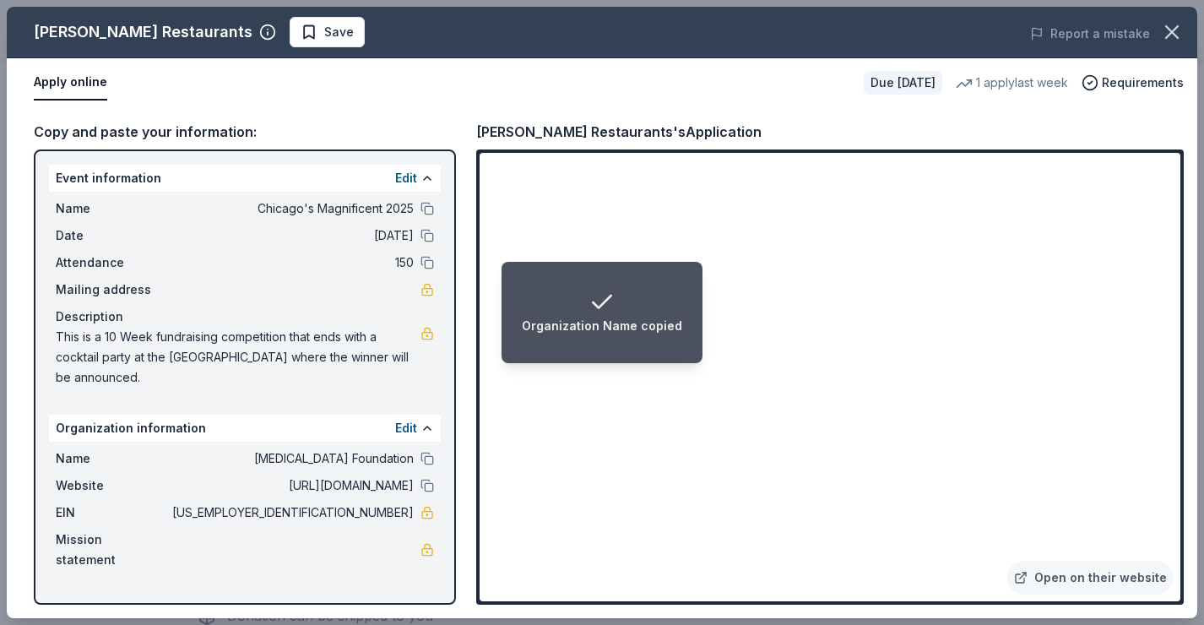
click at [583, 336] on li "Organization Name copied" at bounding box center [601, 312] width 201 height 101
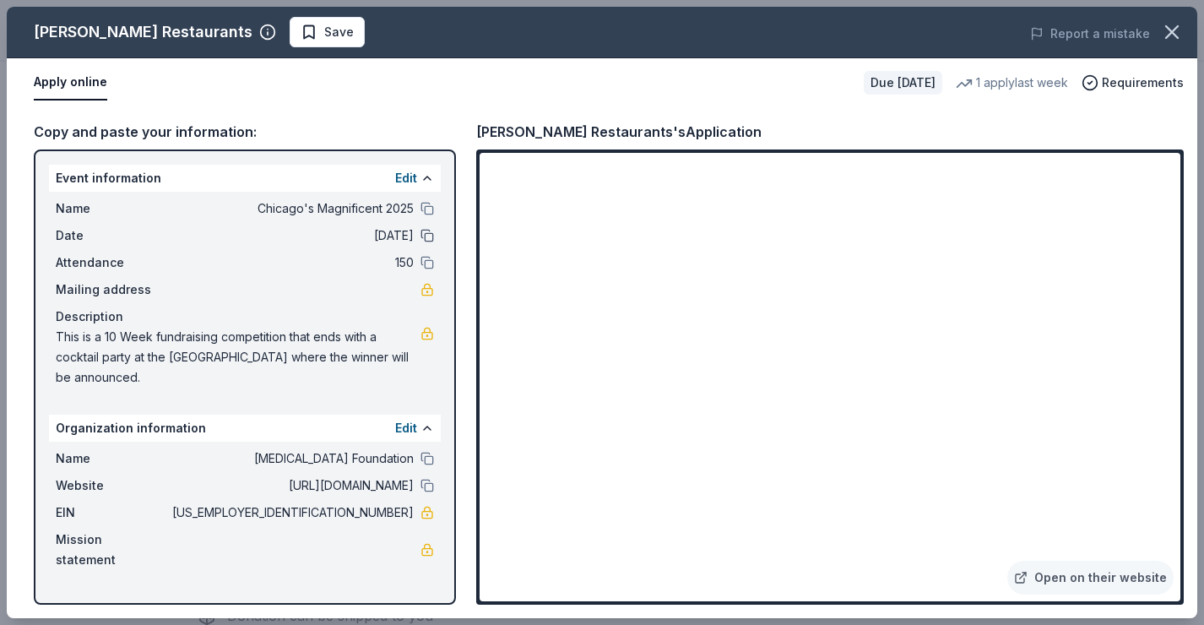
click at [425, 235] on button at bounding box center [427, 236] width 14 height 14
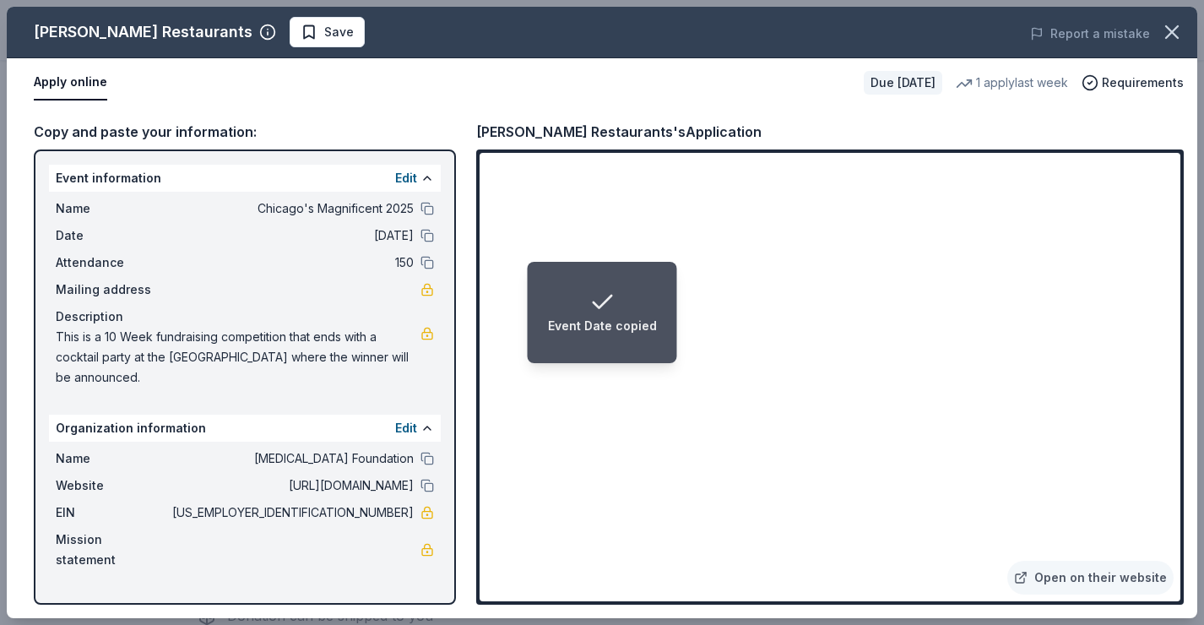
drag, startPoint x: 33, startPoint y: 30, endPoint x: 104, endPoint y: 33, distance: 71.0
click at [104, 33] on div "Cameron Mitchell Restaurants" at bounding box center [143, 32] width 219 height 27
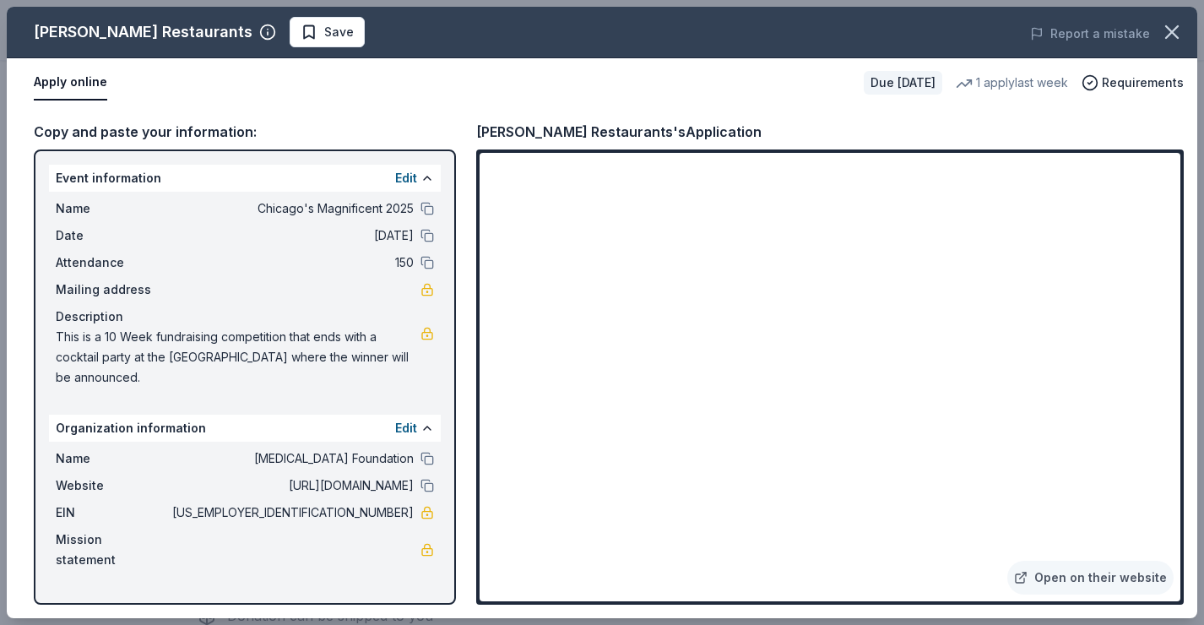
click at [34, 29] on div "Cameron Mitchell Restaurants" at bounding box center [143, 32] width 219 height 27
click at [1168, 35] on icon "button" at bounding box center [1172, 32] width 12 height 12
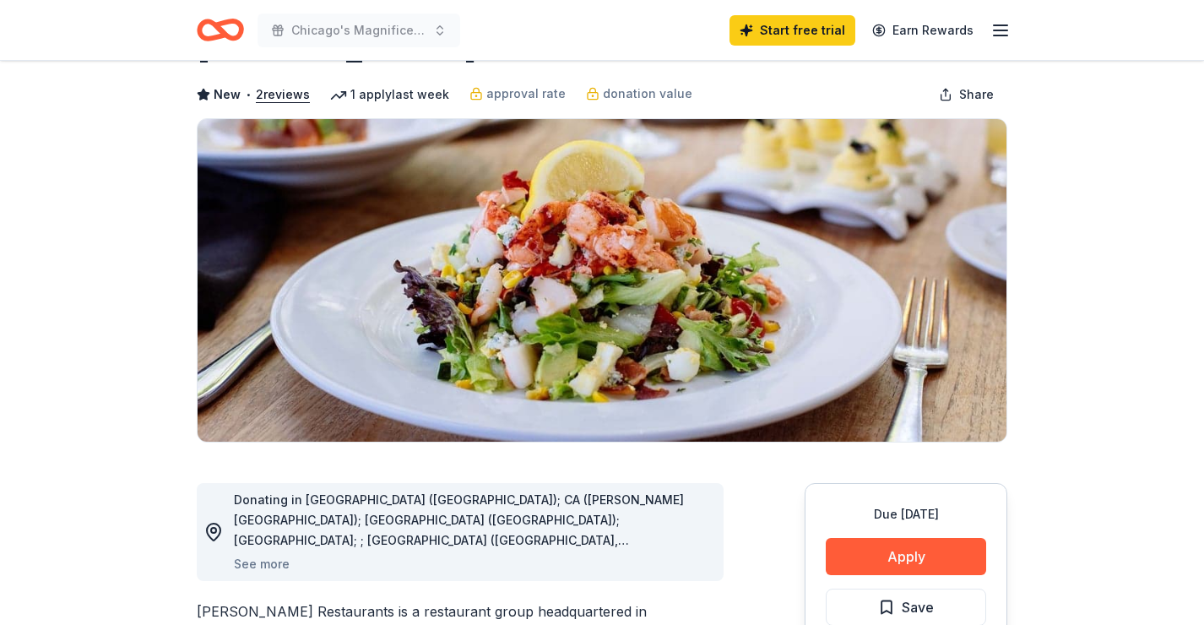
scroll to position [0, 0]
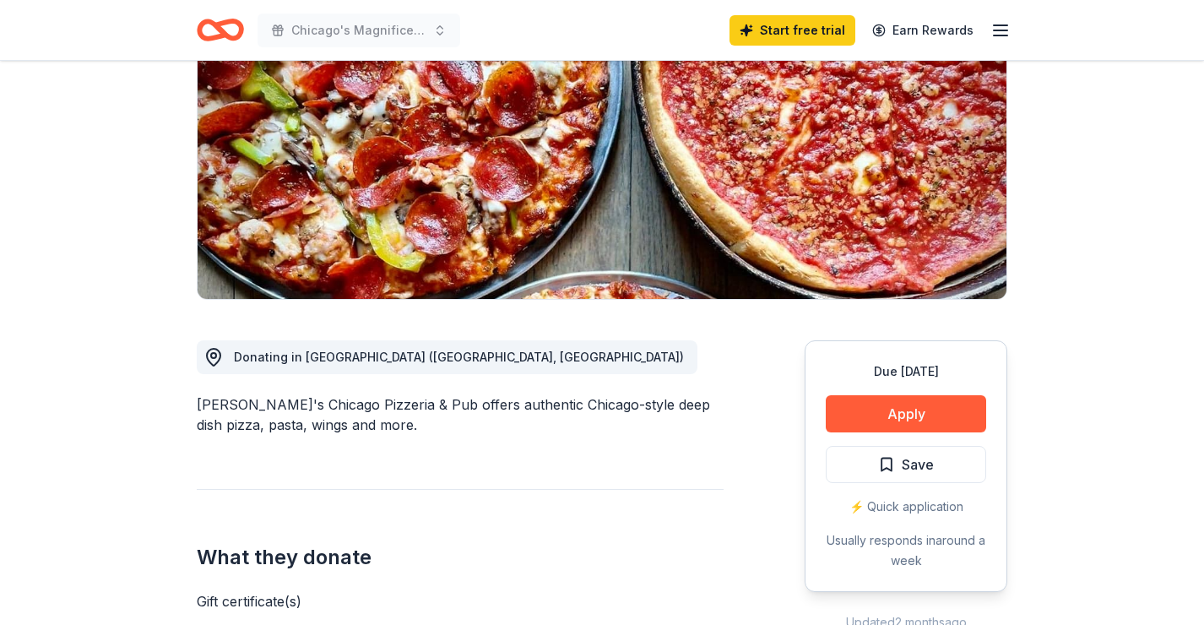
scroll to position [216, 0]
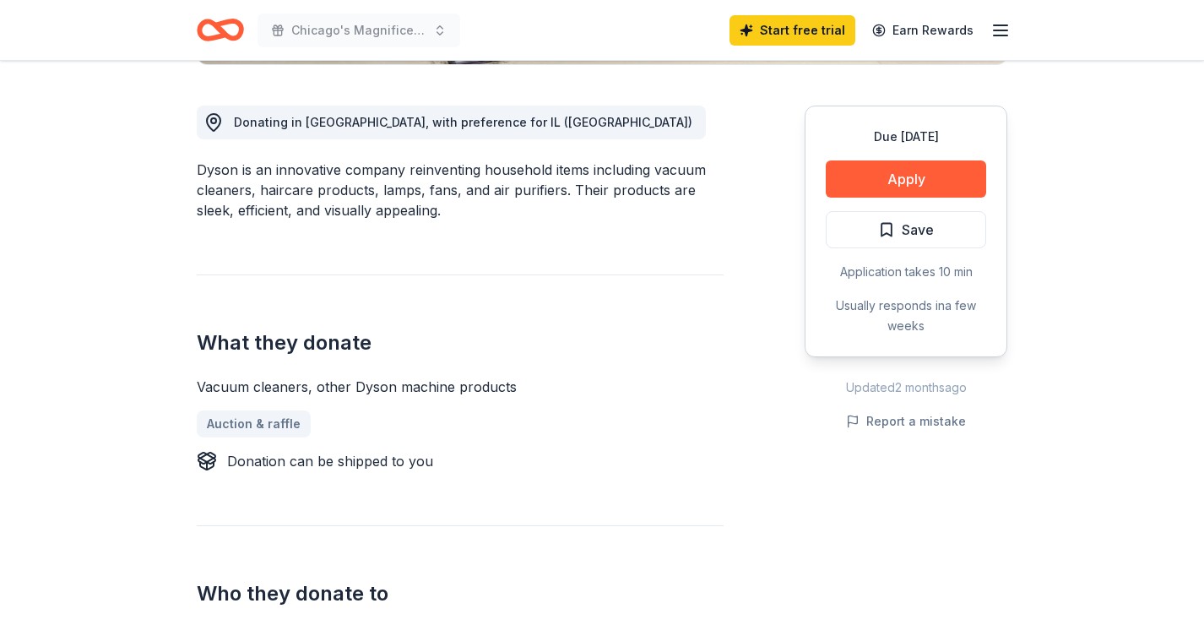
scroll to position [447, 0]
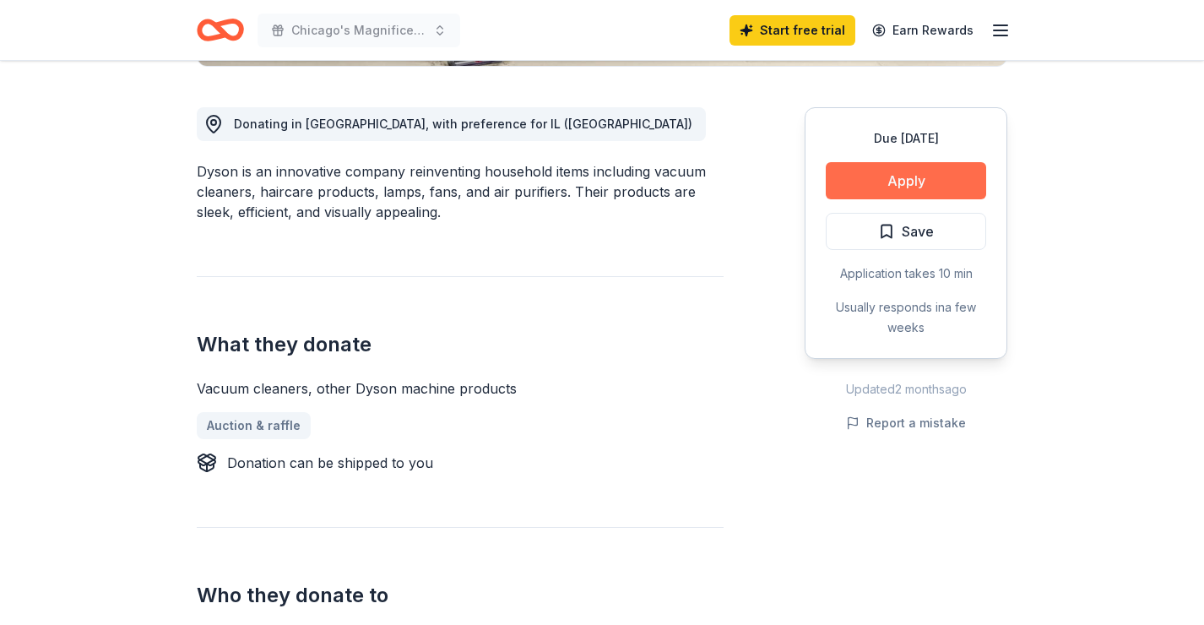
click at [870, 177] on button "Apply" at bounding box center [906, 180] width 160 height 37
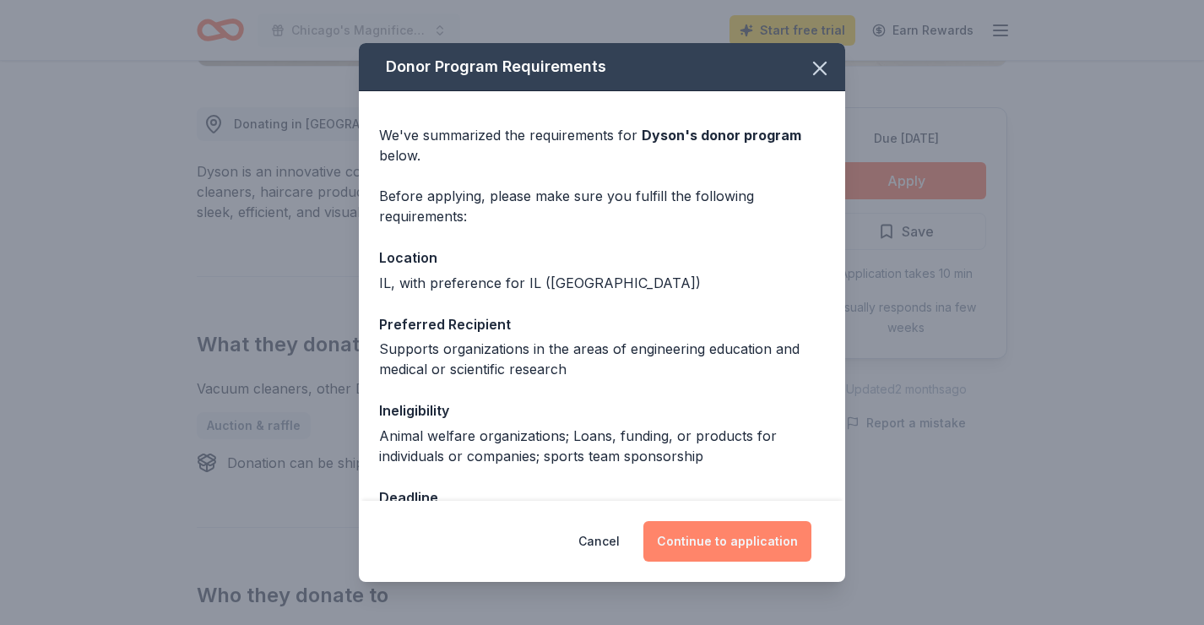
click at [729, 535] on button "Continue to application" at bounding box center [727, 541] width 168 height 41
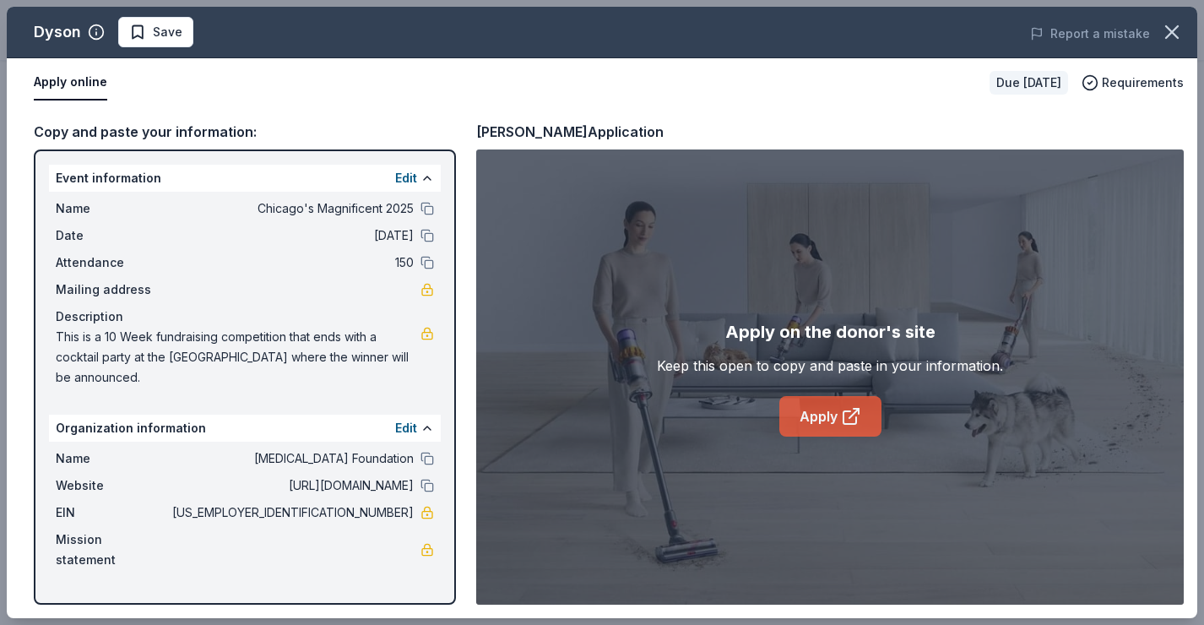
click at [821, 407] on link "Apply" at bounding box center [830, 416] width 102 height 41
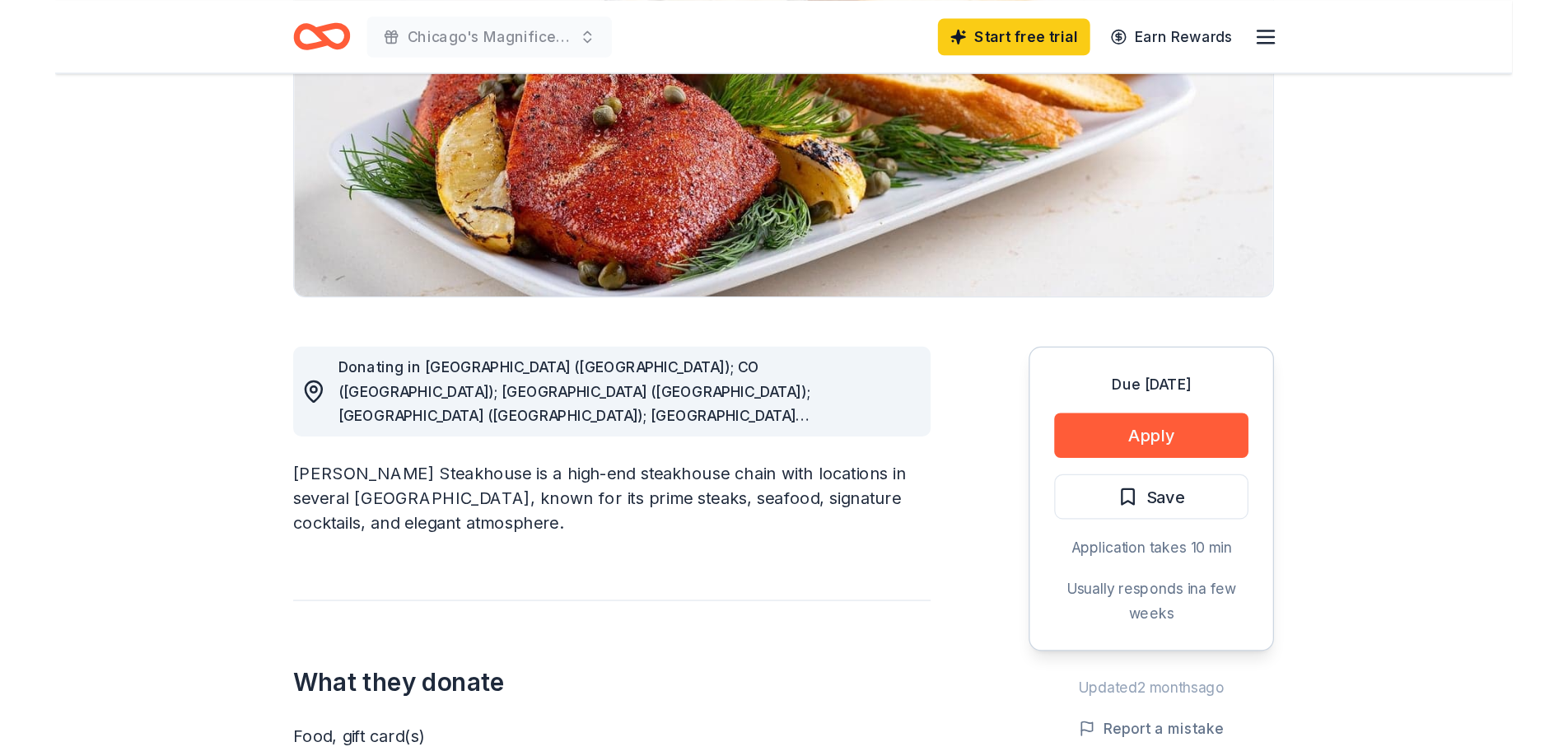
scroll to position [283, 0]
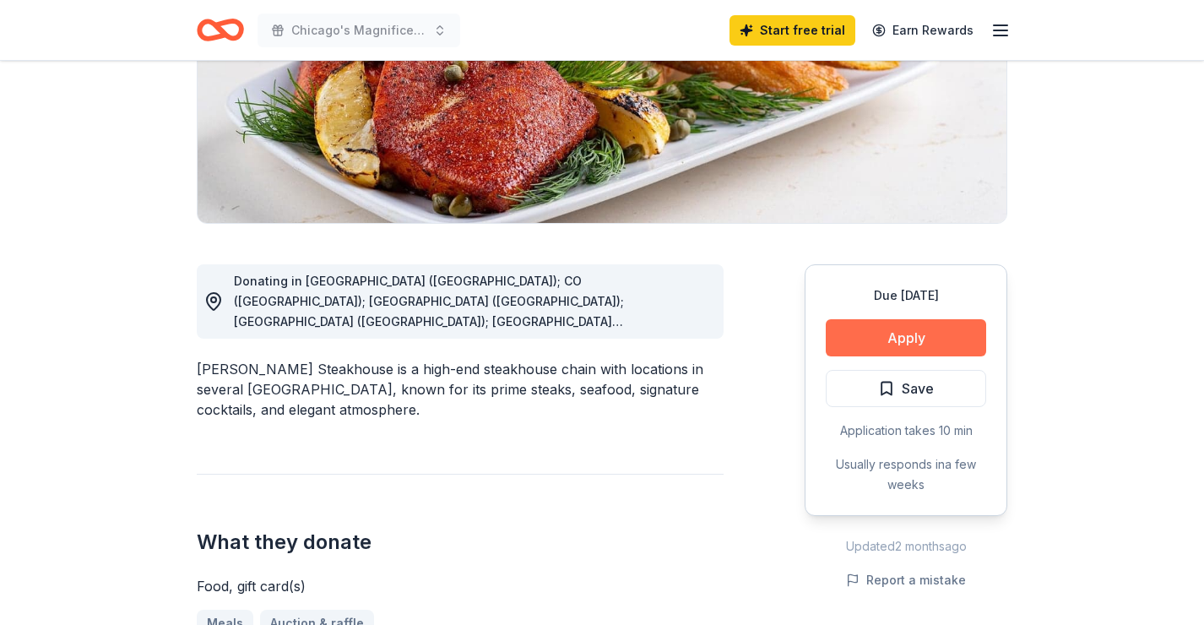
click at [907, 332] on button "Apply" at bounding box center [906, 337] width 160 height 37
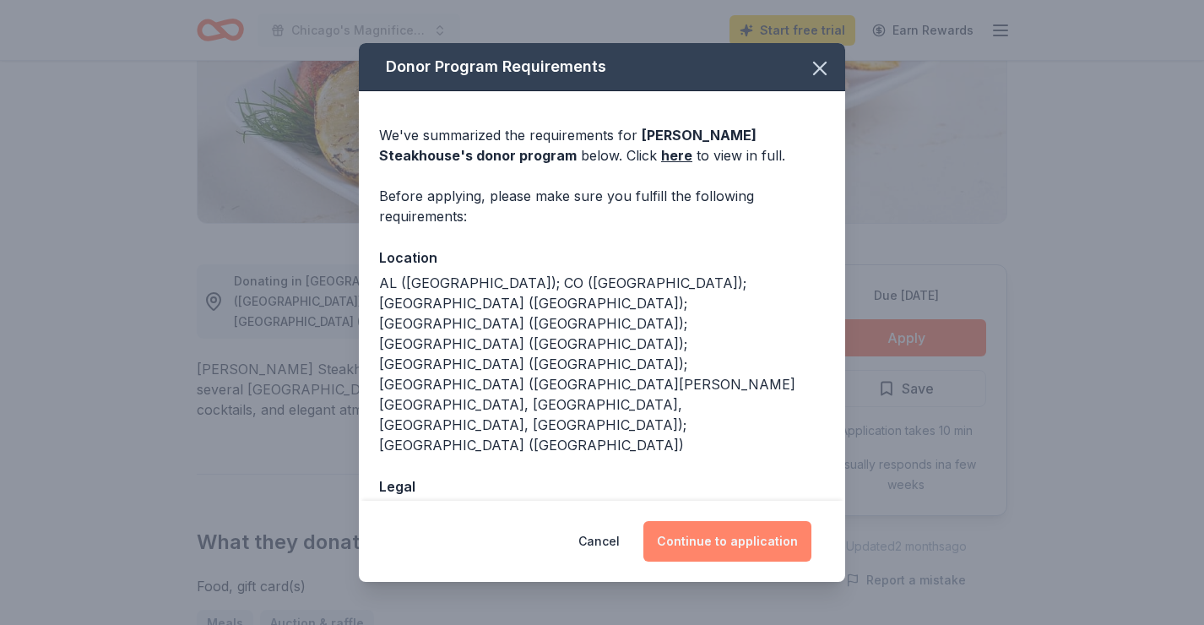
click at [718, 541] on button "Continue to application" at bounding box center [727, 541] width 168 height 41
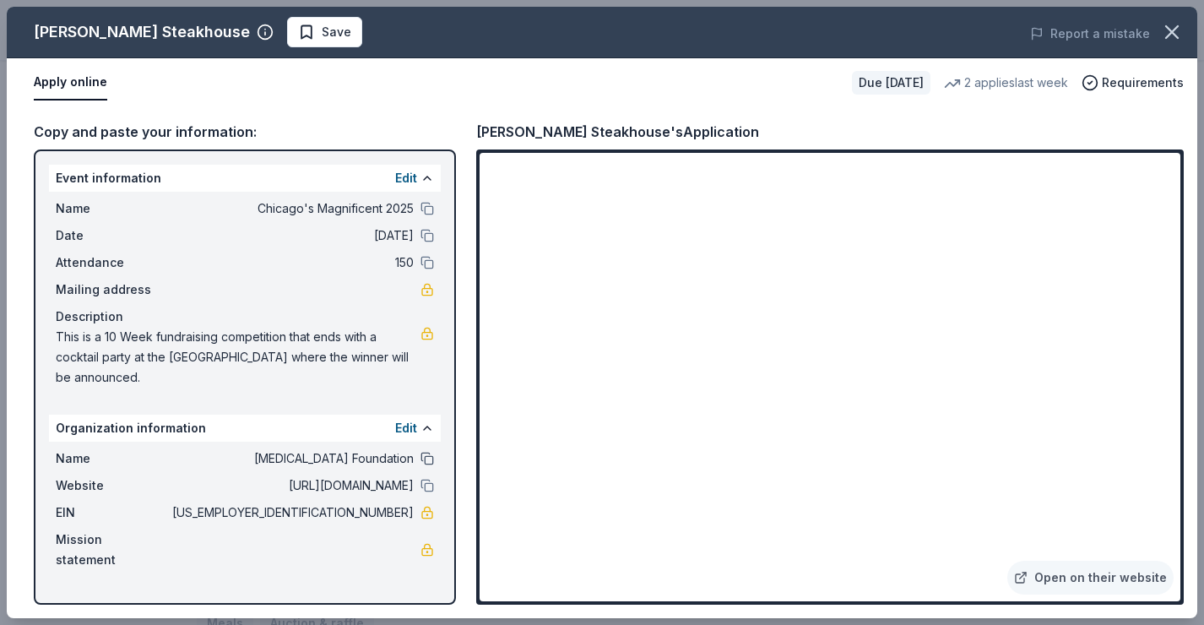
click at [431, 460] on button at bounding box center [427, 459] width 14 height 14
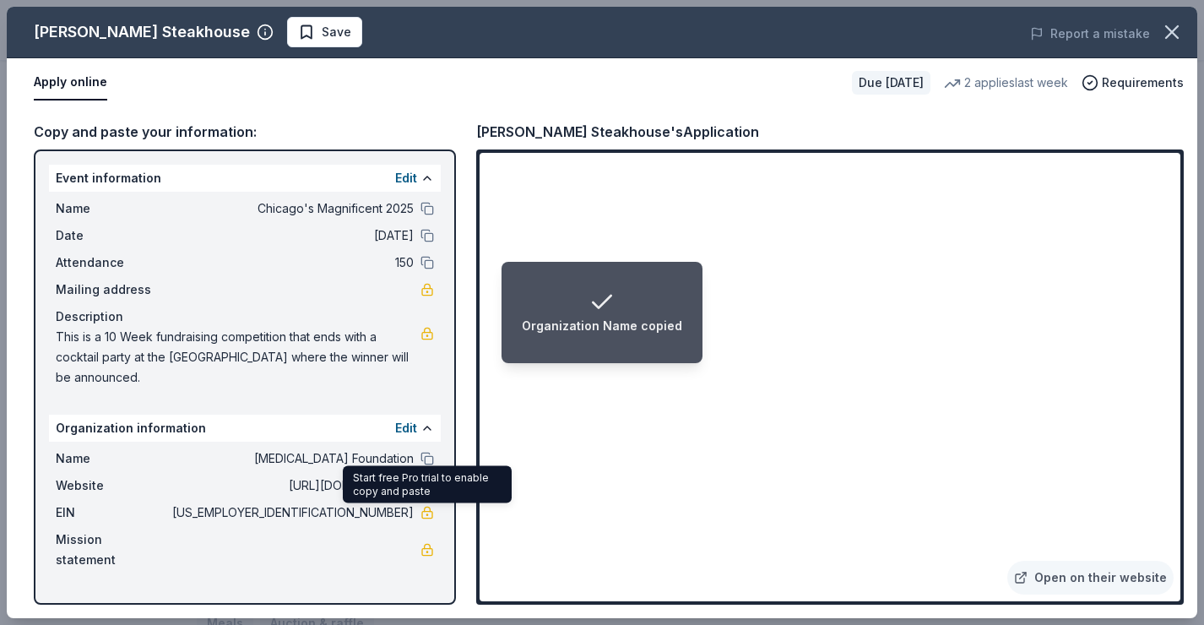
click at [424, 512] on link at bounding box center [427, 513] width 14 height 14
